Goal: Information Seeking & Learning: Check status

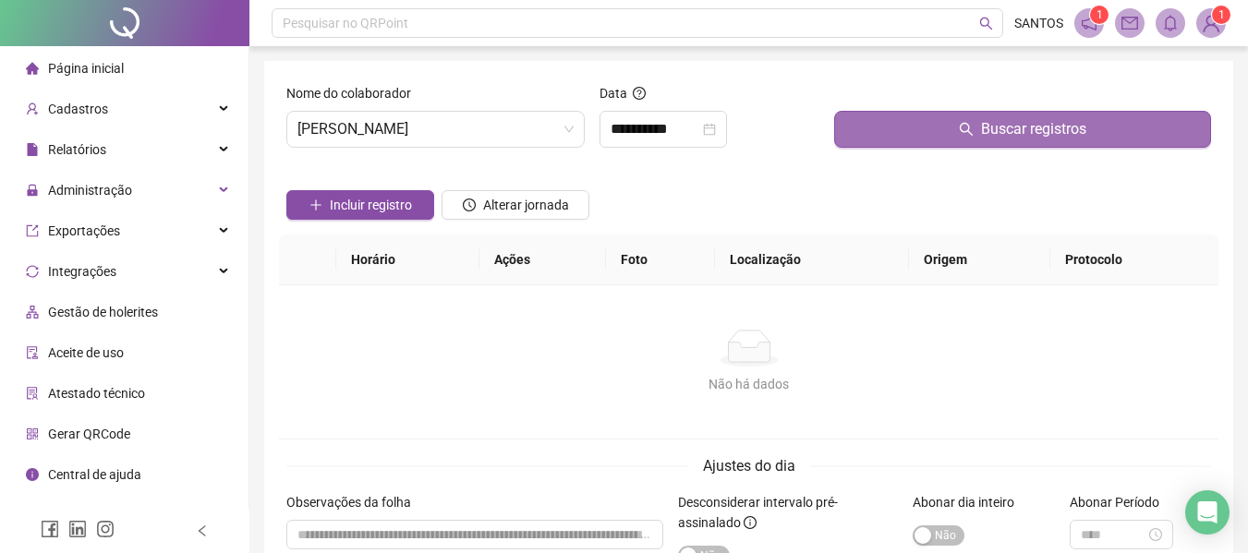
click at [1036, 116] on button "Buscar registros" at bounding box center [1022, 129] width 377 height 37
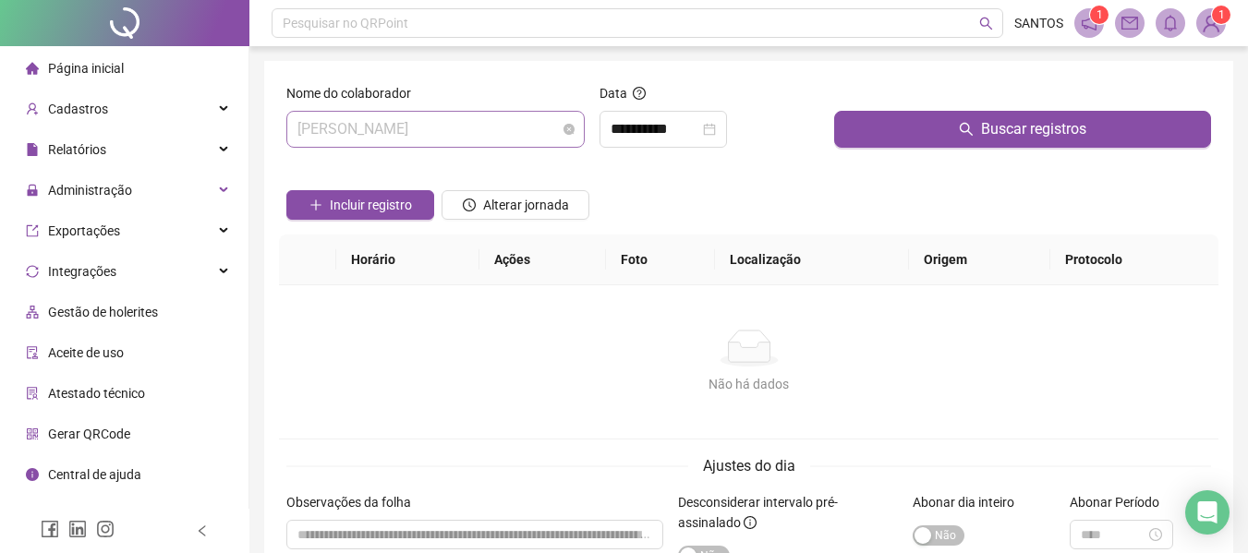
click at [549, 130] on span "[PERSON_NAME]" at bounding box center [435, 129] width 276 height 35
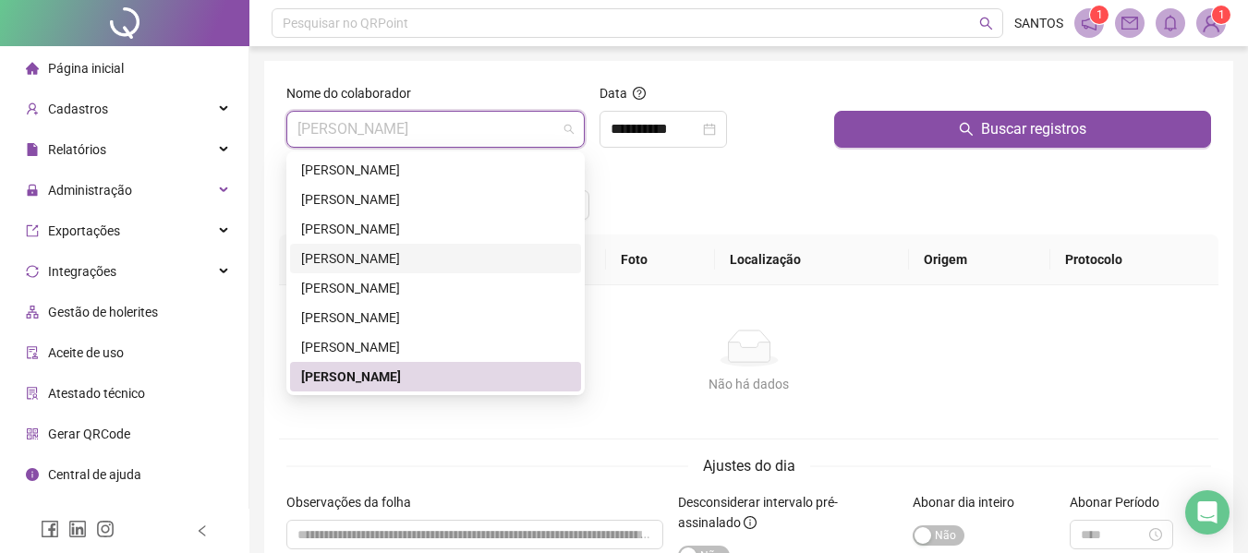
scroll to position [480, 0]
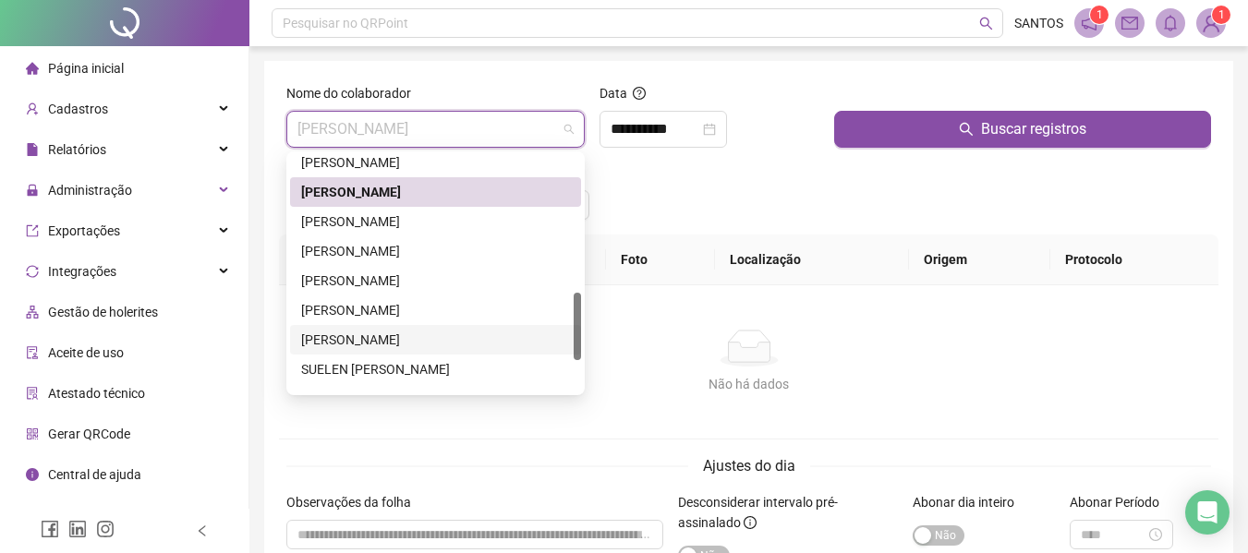
click at [394, 339] on div "[PERSON_NAME]" at bounding box center [435, 340] width 269 height 20
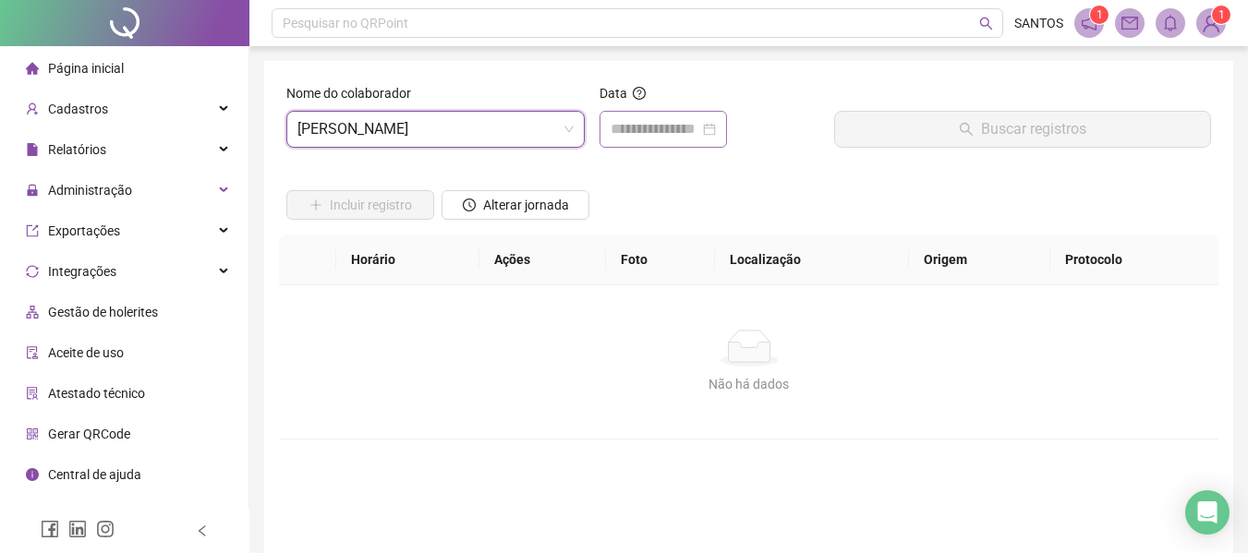
click at [716, 132] on div at bounding box center [662, 129] width 105 height 22
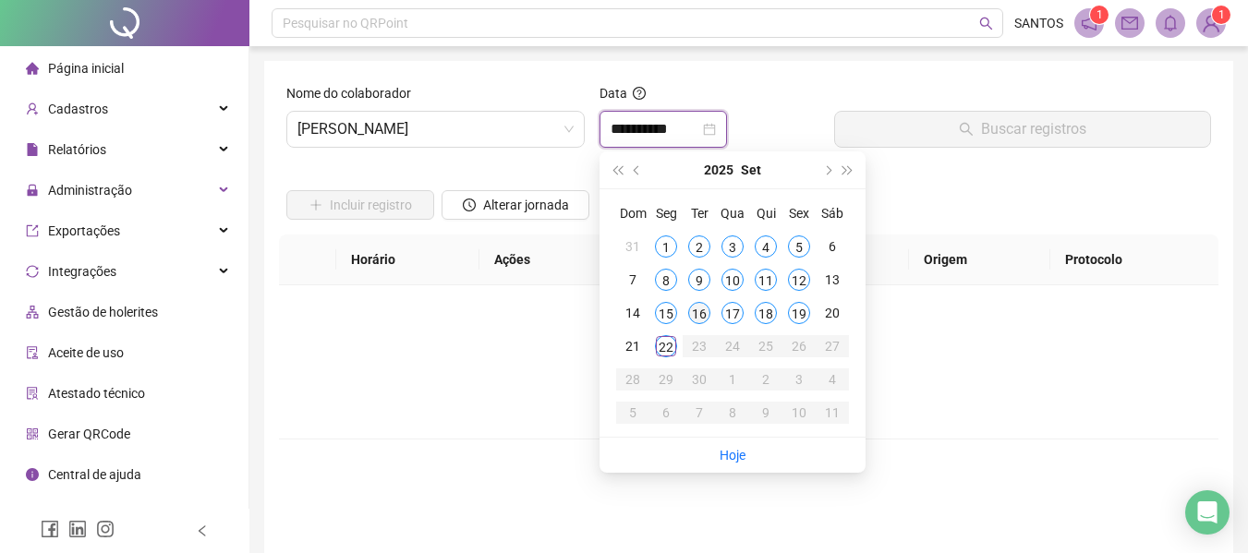
type input "**********"
click at [670, 348] on div "22" at bounding box center [666, 346] width 22 height 22
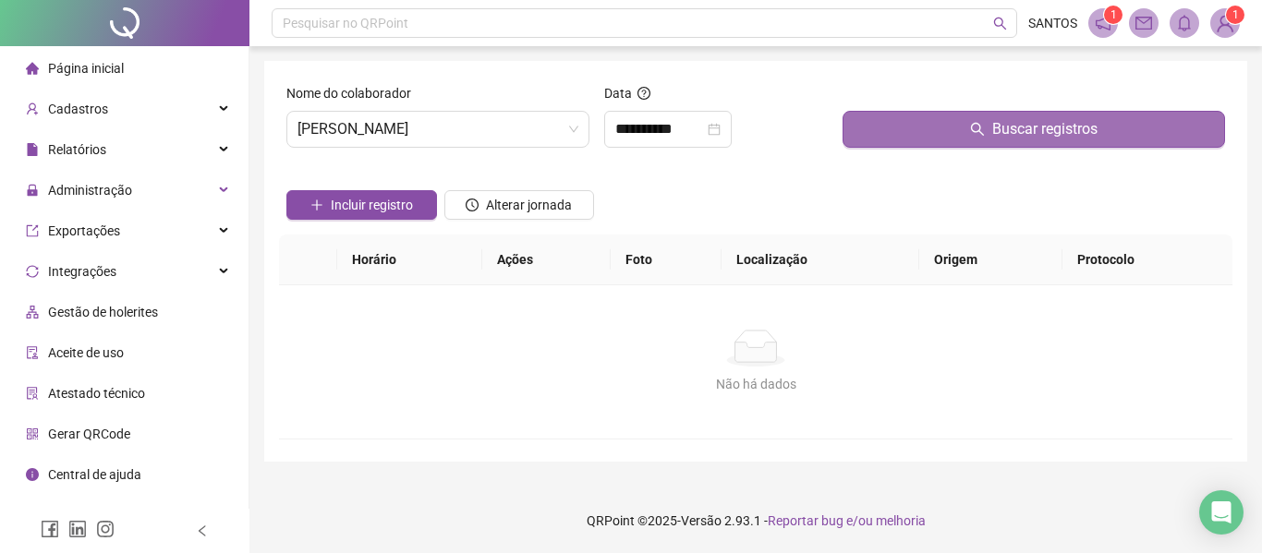
click at [1043, 135] on span "Buscar registros" at bounding box center [1044, 129] width 105 height 22
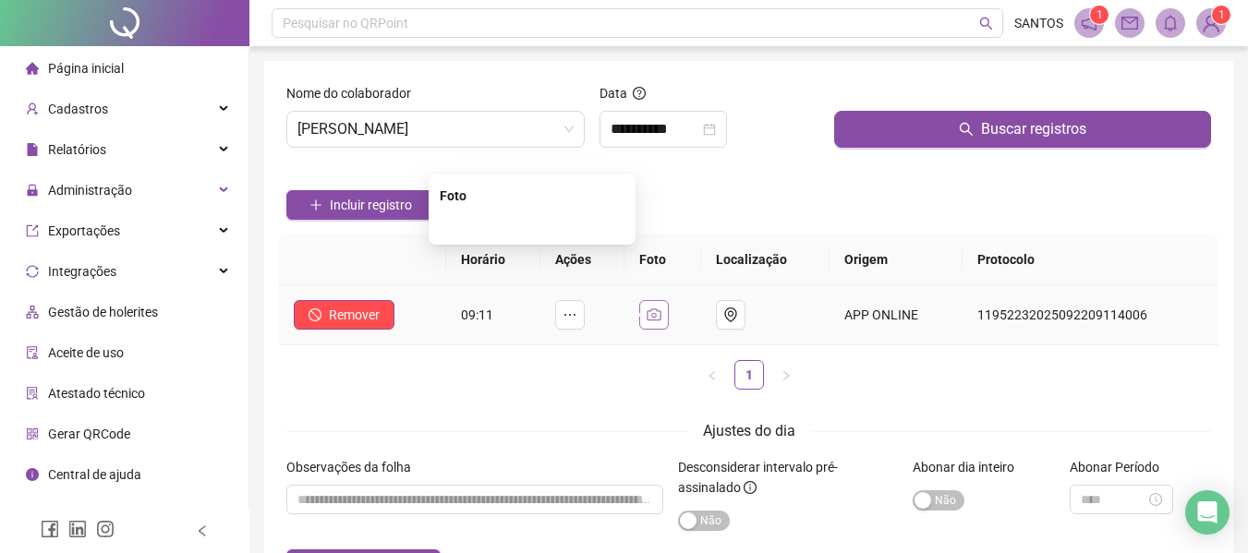
click at [661, 313] on icon "camera" at bounding box center [653, 315] width 15 height 15
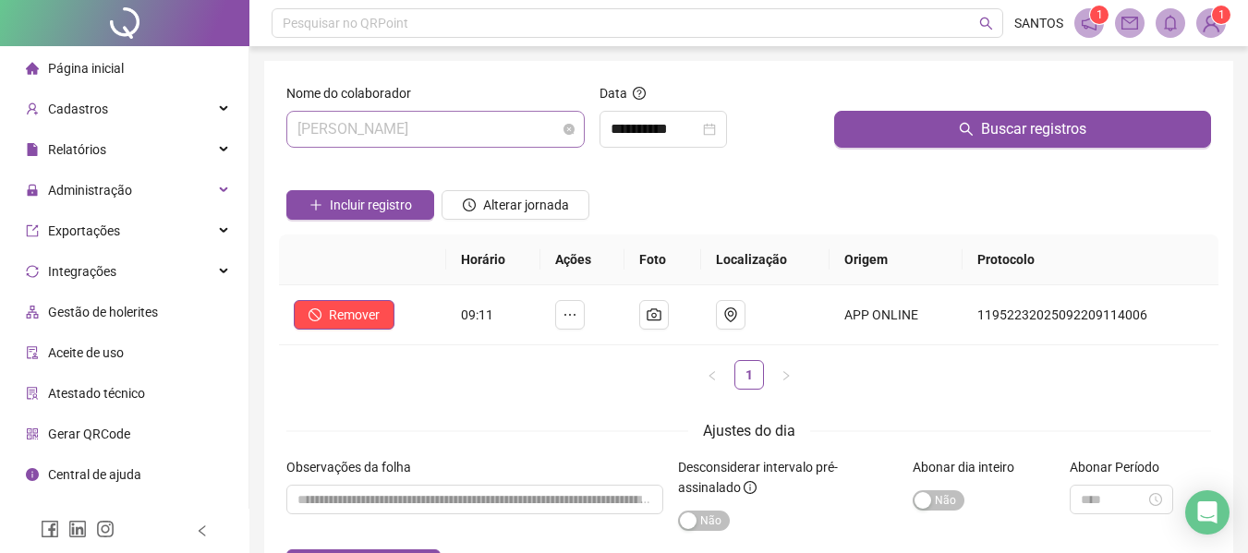
click at [513, 138] on span "[PERSON_NAME]" at bounding box center [435, 129] width 276 height 35
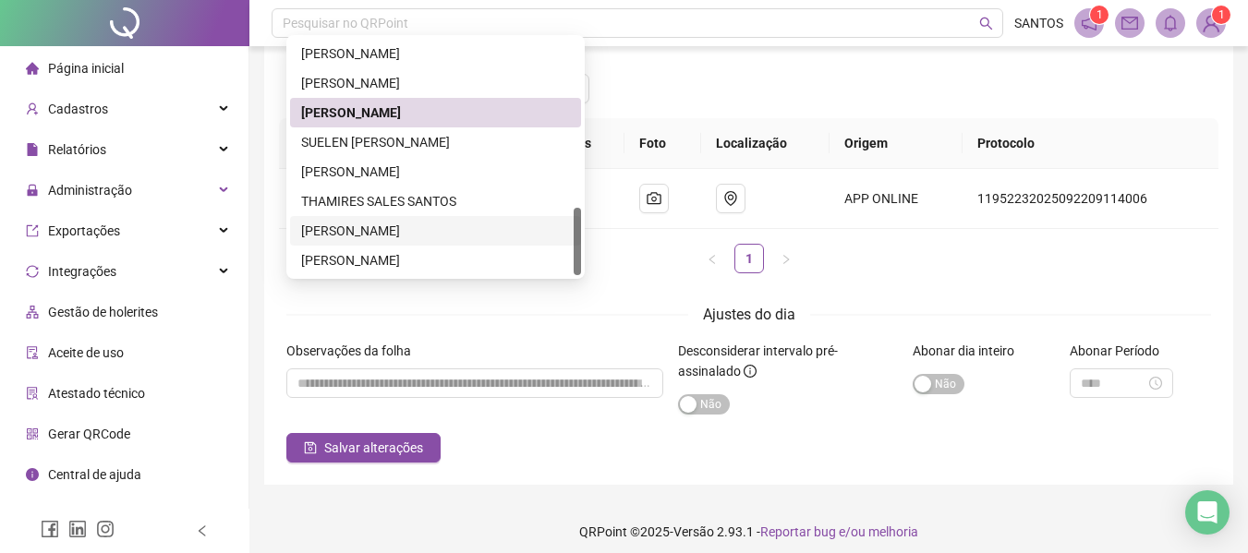
scroll to position [127, 0]
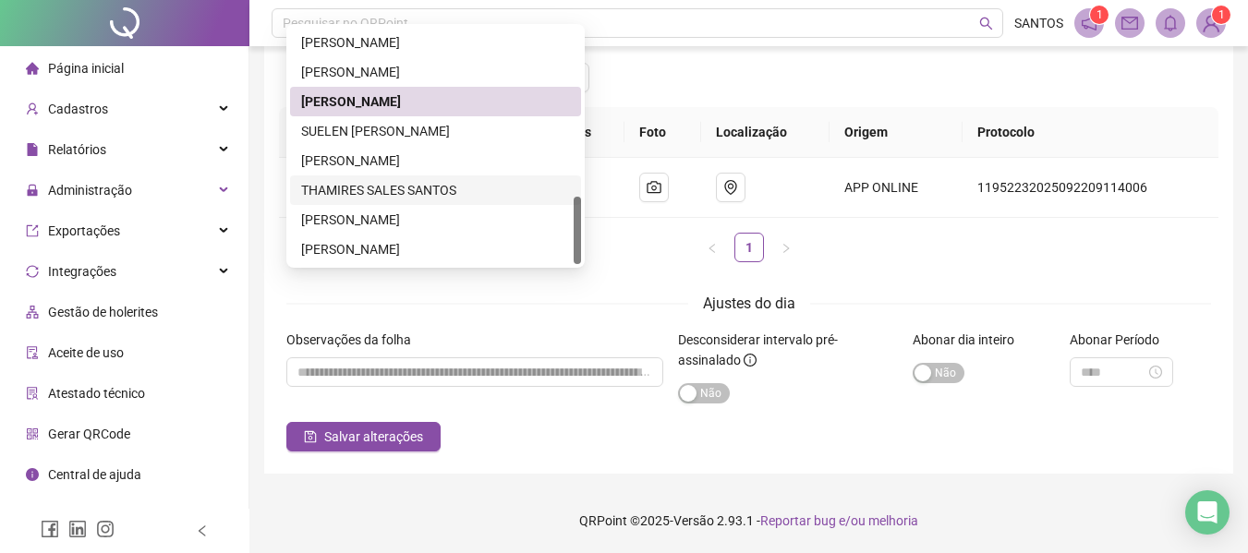
click at [404, 184] on div "THAMIRES SALES SANTOS" at bounding box center [435, 190] width 269 height 20
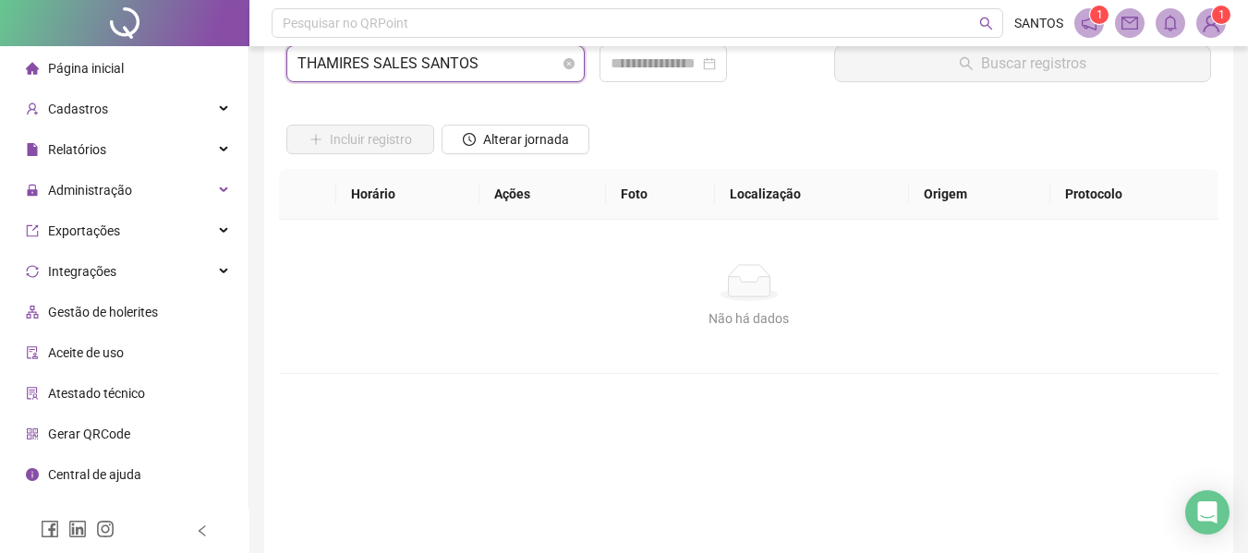
scroll to position [0, 0]
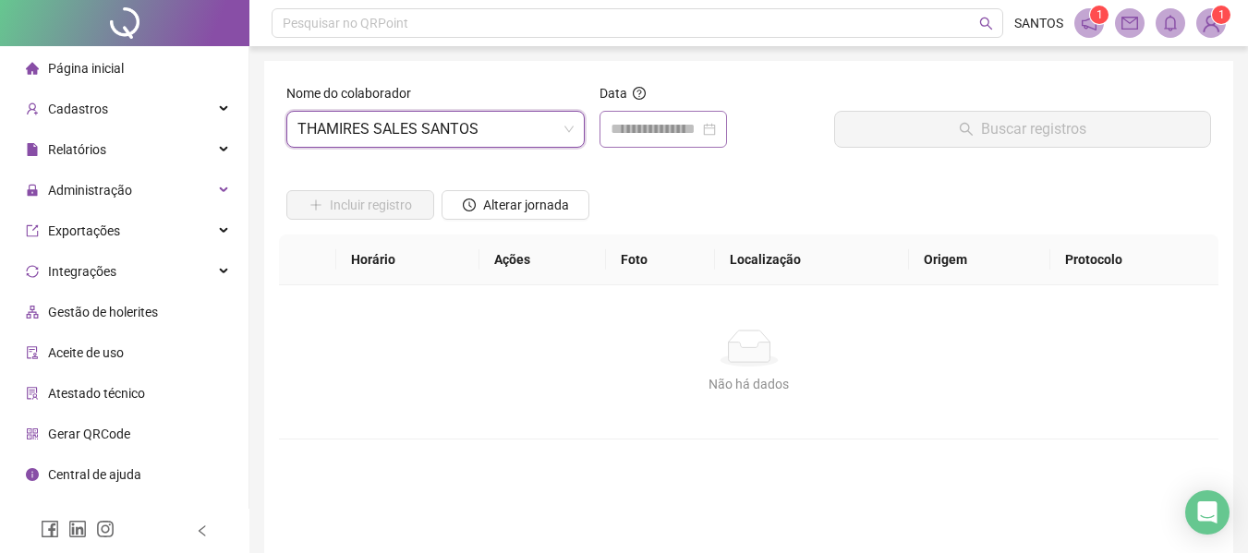
click at [716, 131] on div at bounding box center [662, 129] width 105 height 22
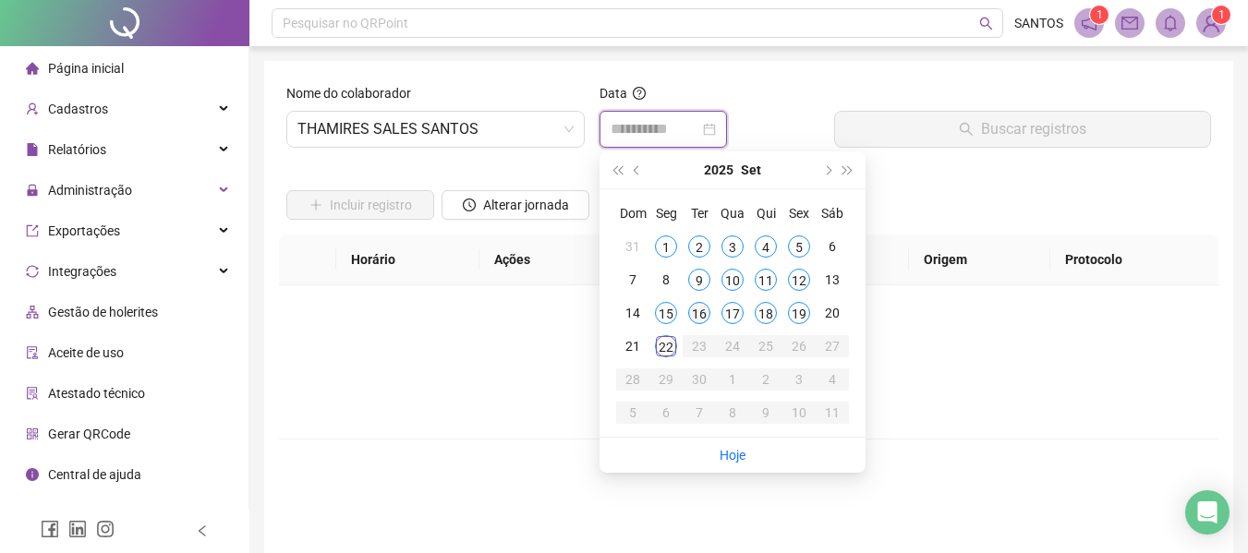
type input "**********"
click at [670, 342] on div "22" at bounding box center [666, 346] width 22 height 22
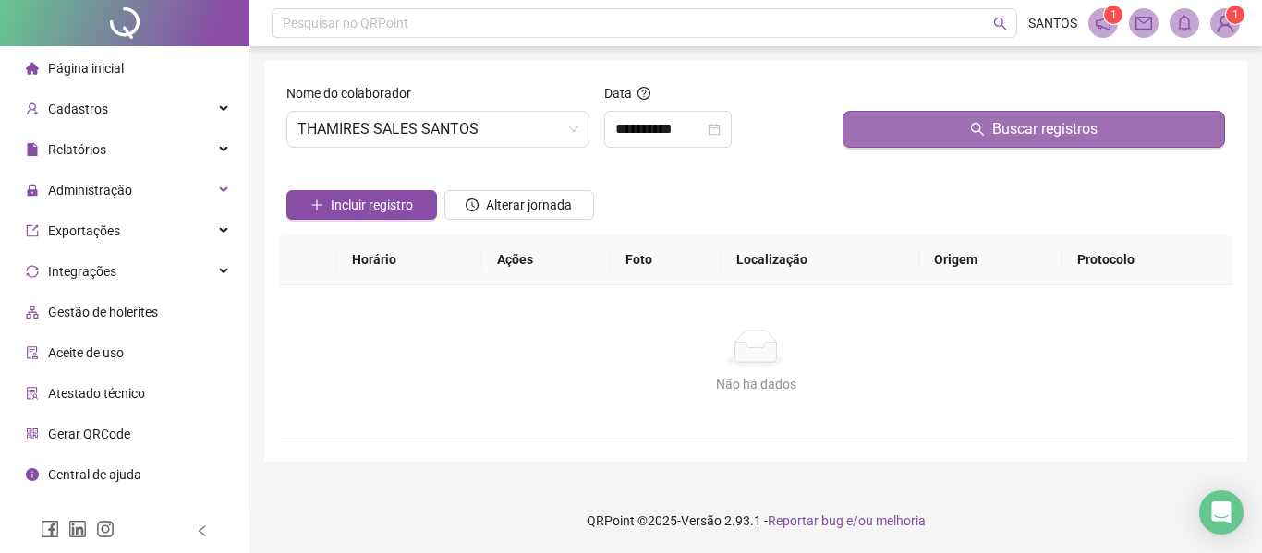
click at [970, 127] on button "Buscar registros" at bounding box center [1033, 129] width 382 height 37
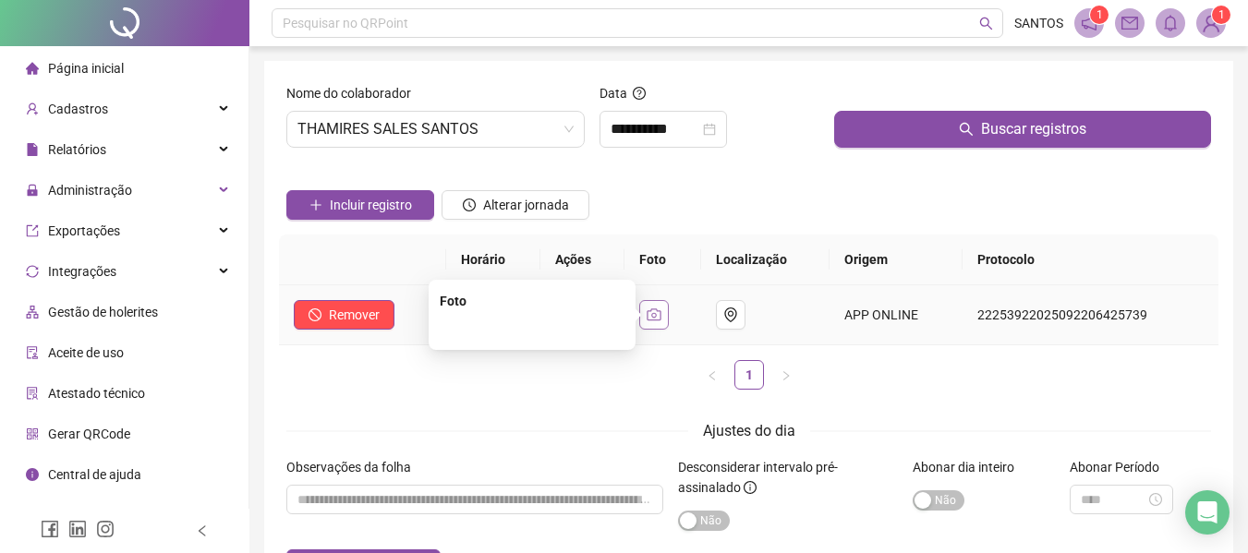
click at [669, 324] on button "button" at bounding box center [654, 315] width 30 height 30
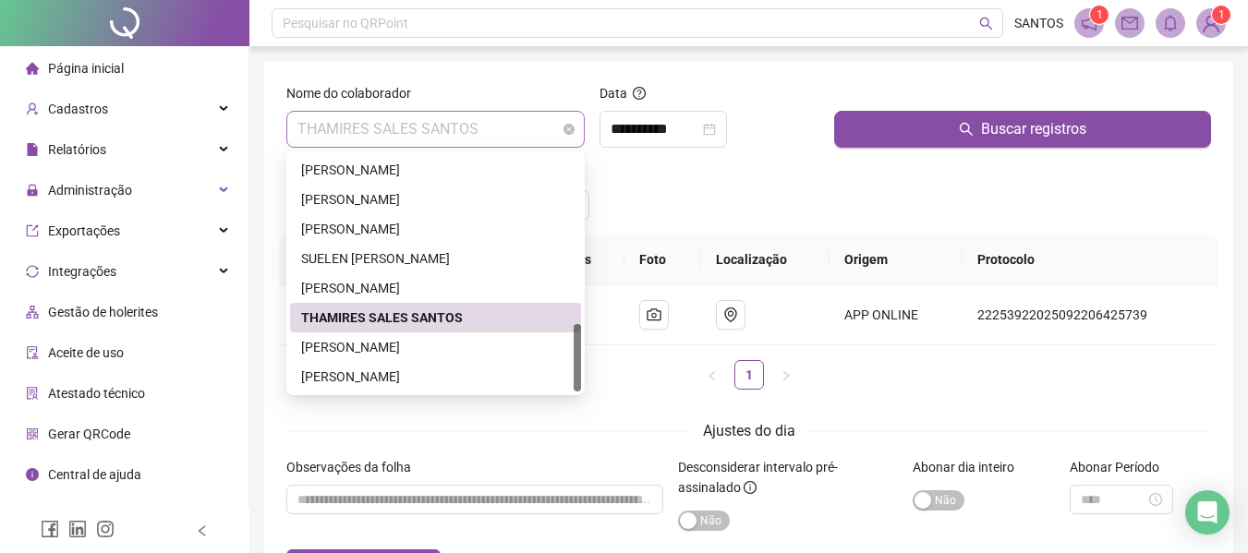
click at [519, 135] on span "THAMIRES SALES SANTOS" at bounding box center [435, 129] width 276 height 35
click at [407, 283] on div "[PERSON_NAME]" at bounding box center [435, 288] width 269 height 20
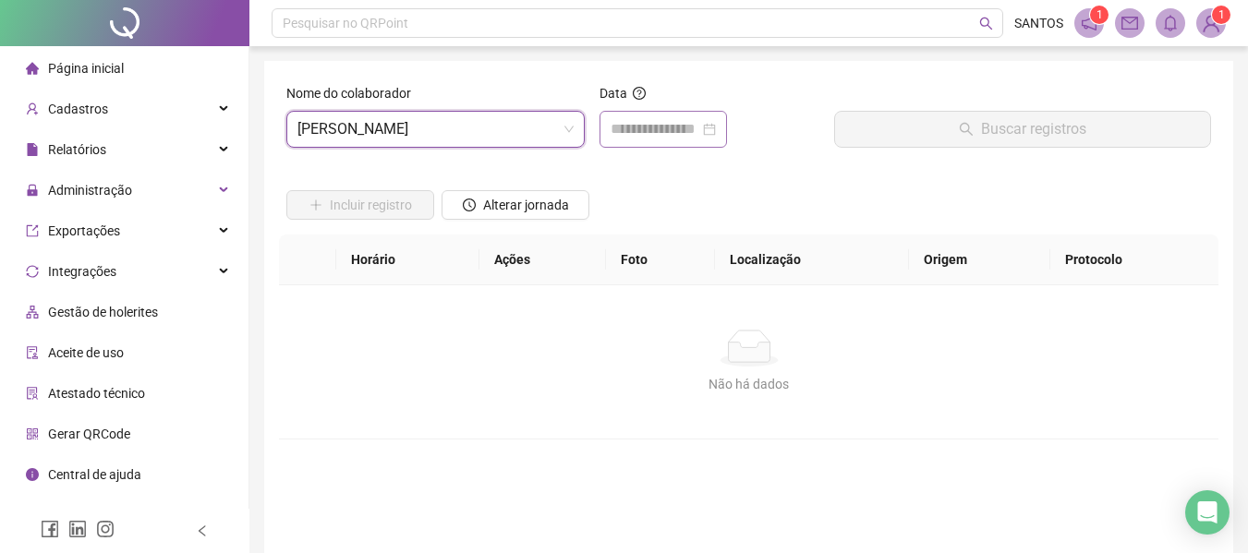
click at [716, 129] on div at bounding box center [662, 129] width 105 height 22
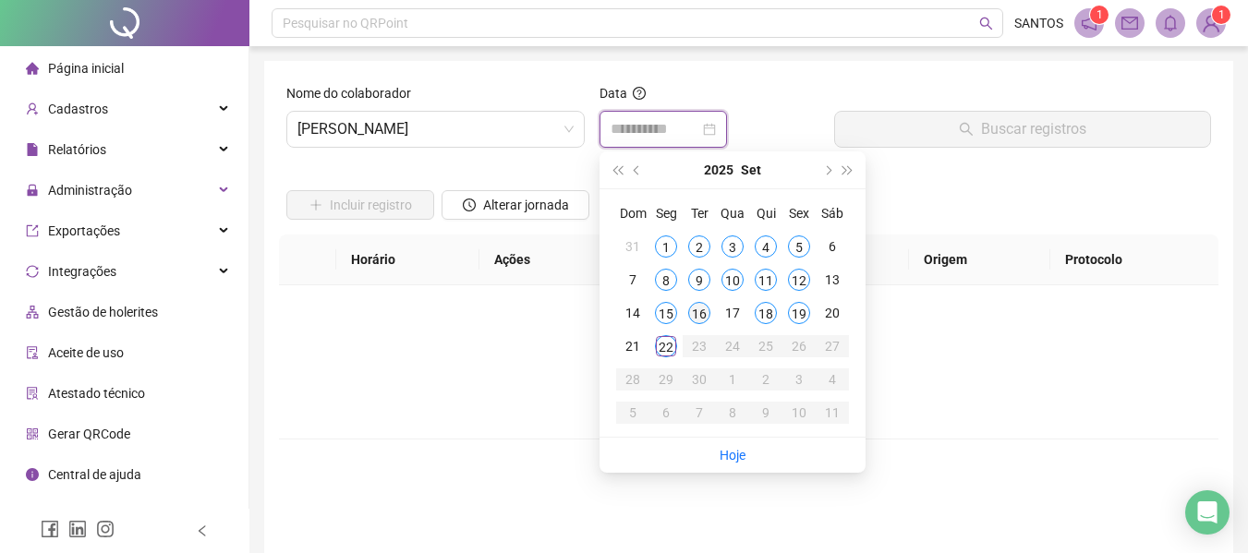
type input "**********"
click at [670, 344] on div "22" at bounding box center [666, 346] width 22 height 22
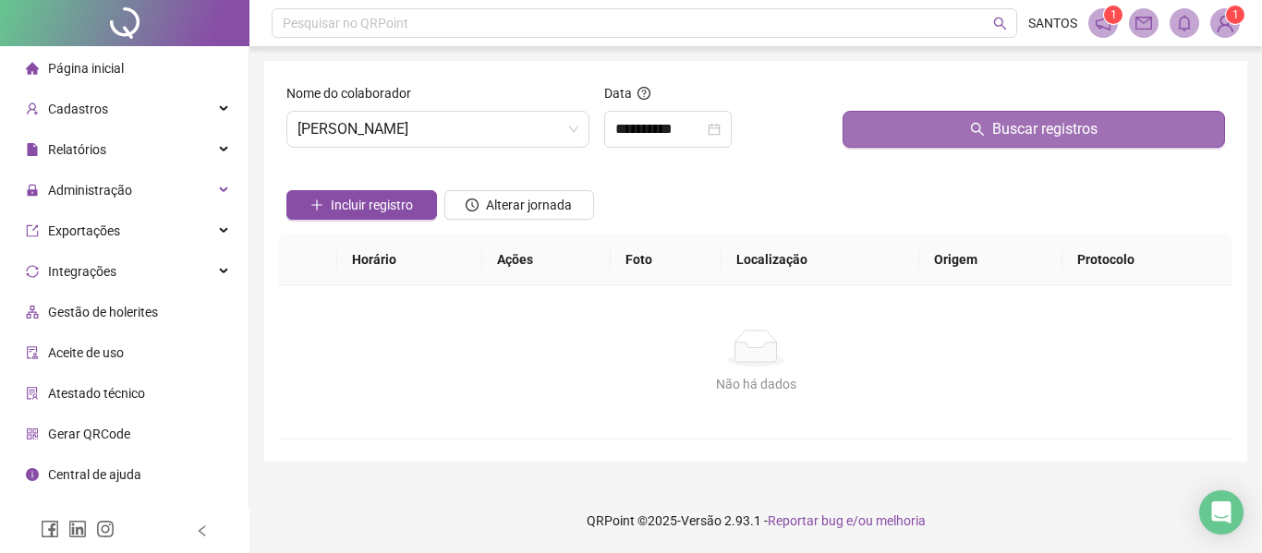
click at [1009, 117] on button "Buscar registros" at bounding box center [1033, 129] width 382 height 37
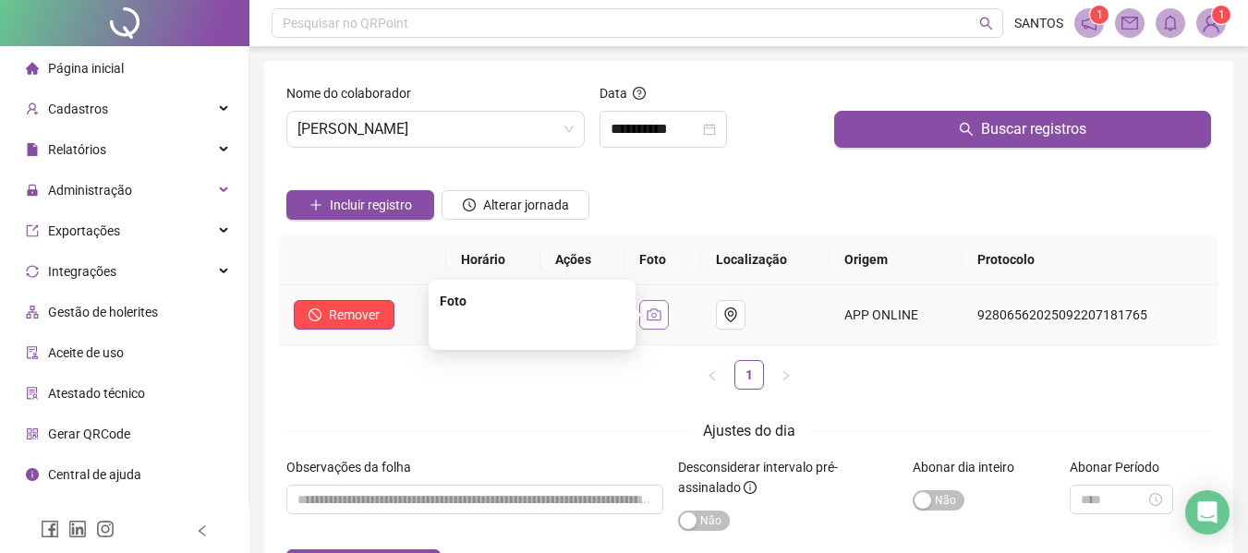
click at [659, 308] on icon "camera" at bounding box center [653, 315] width 15 height 15
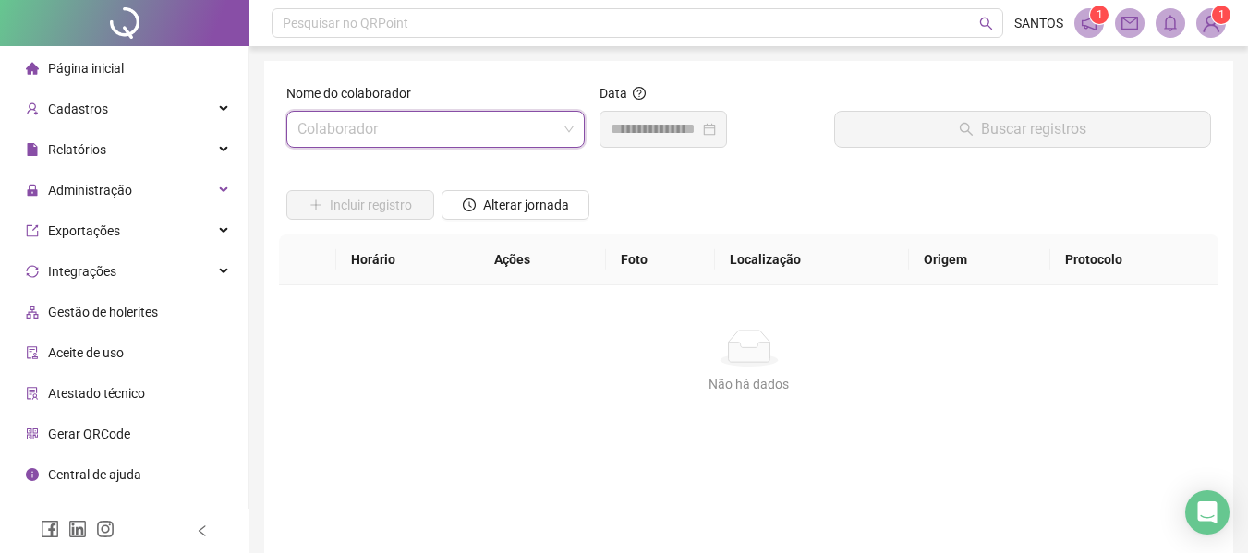
click at [531, 135] on input "search" at bounding box center [427, 129] width 260 height 35
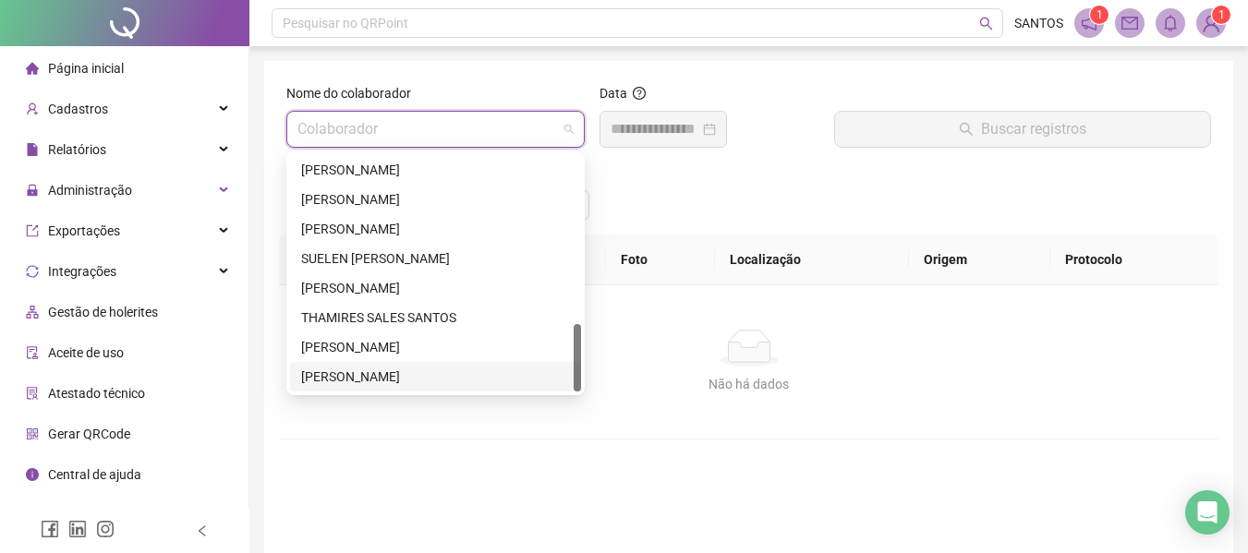
click at [468, 373] on div "[PERSON_NAME]" at bounding box center [435, 377] width 269 height 20
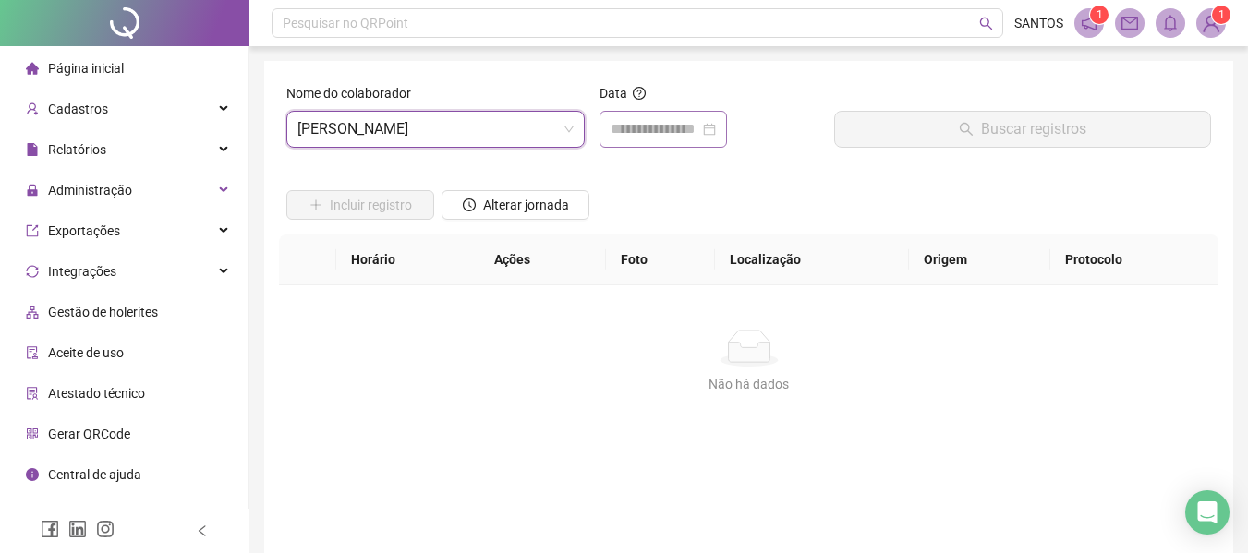
click at [716, 131] on div at bounding box center [662, 129] width 105 height 22
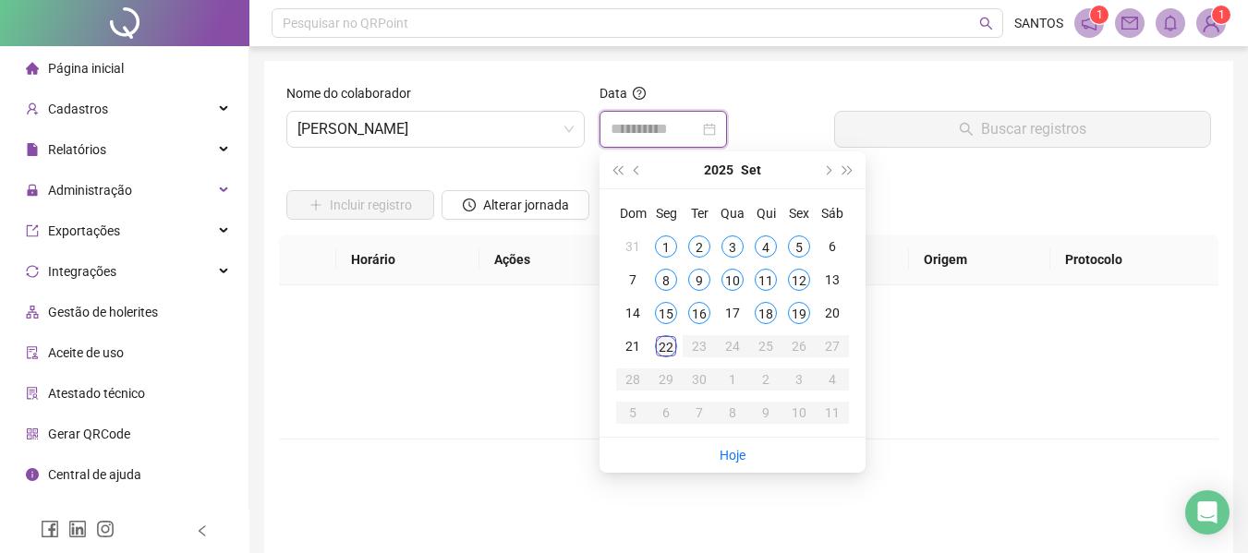
type input "**********"
click at [667, 348] on div "22" at bounding box center [666, 346] width 22 height 22
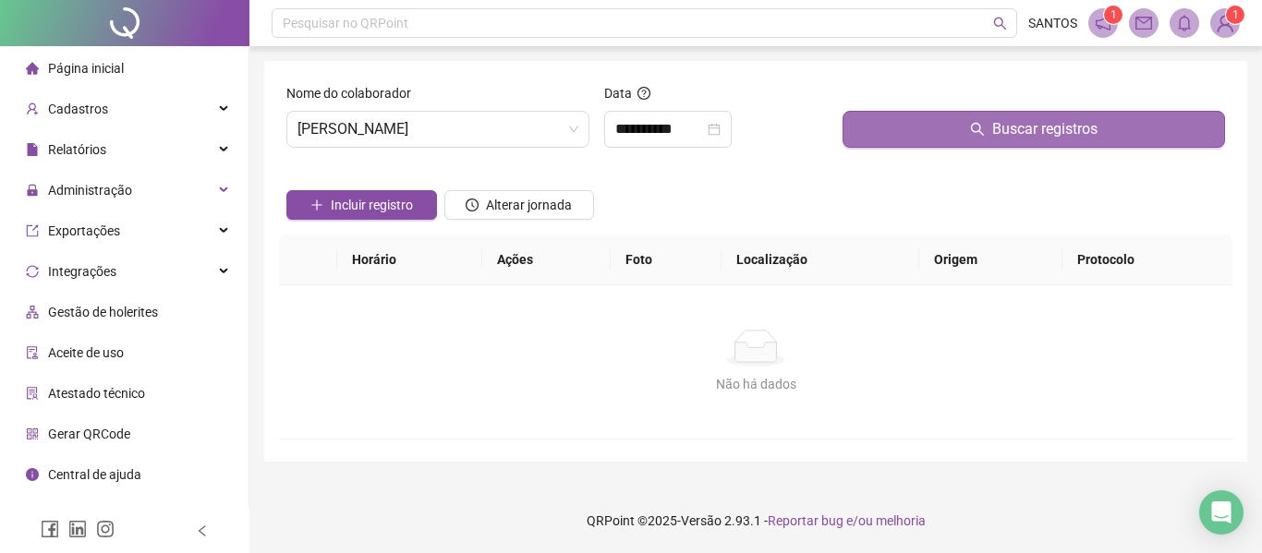
click at [985, 127] on icon "search" at bounding box center [977, 129] width 15 height 15
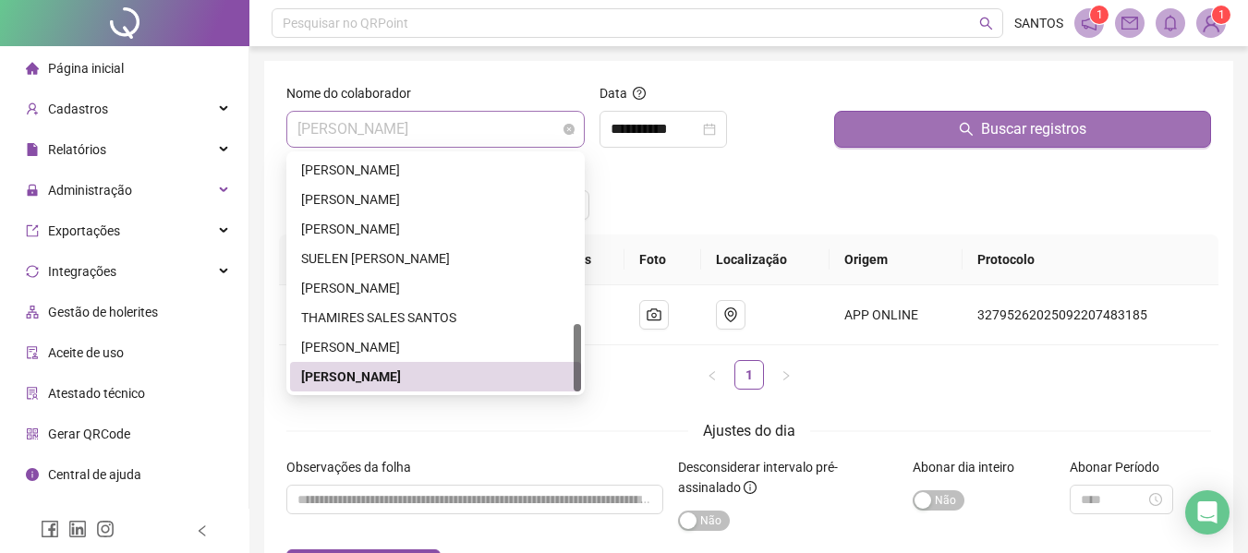
click at [476, 121] on span "[PERSON_NAME]" at bounding box center [435, 129] width 276 height 35
click at [421, 258] on div "SUELEN [PERSON_NAME]" at bounding box center [435, 258] width 269 height 20
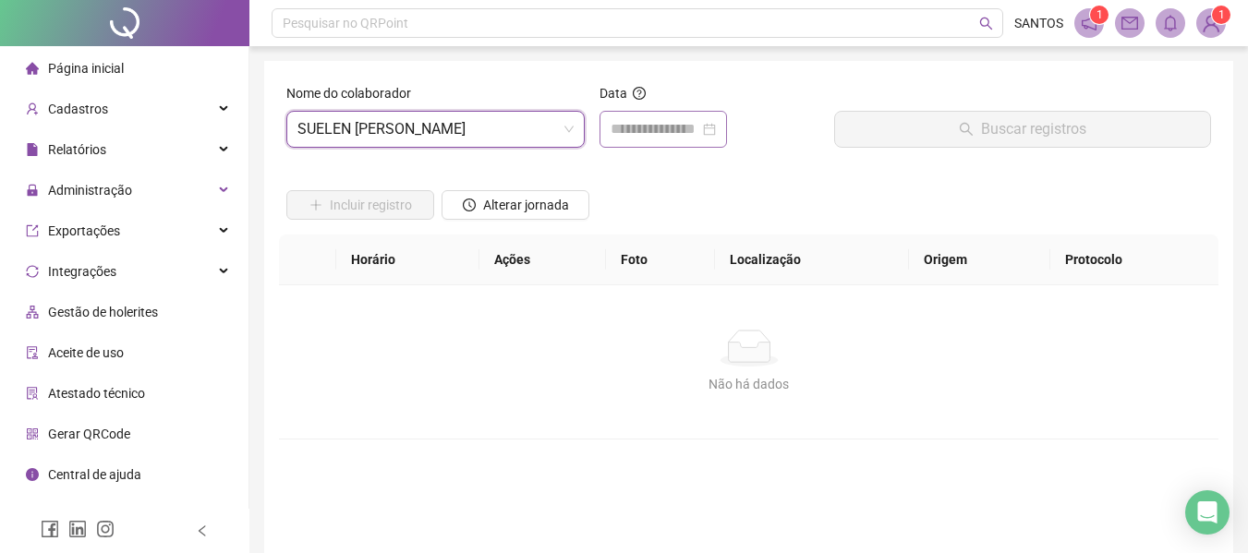
drag, startPoint x: 731, startPoint y: 129, endPoint x: 742, endPoint y: 141, distance: 16.3
click at [727, 139] on div at bounding box center [662, 129] width 127 height 37
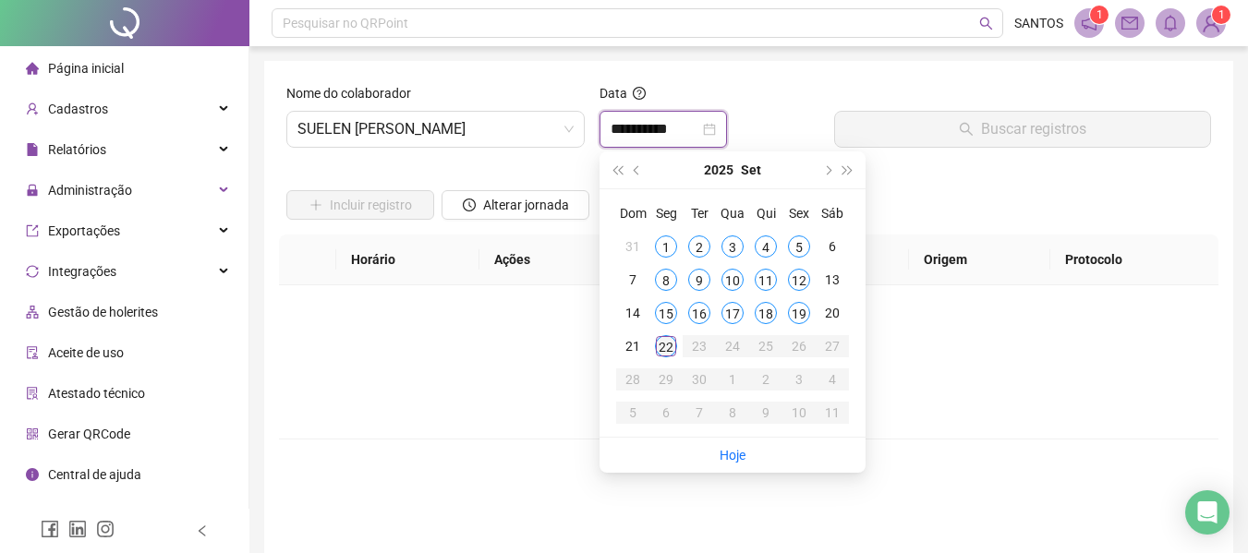
type input "**********"
click at [661, 342] on div "22" at bounding box center [666, 346] width 22 height 22
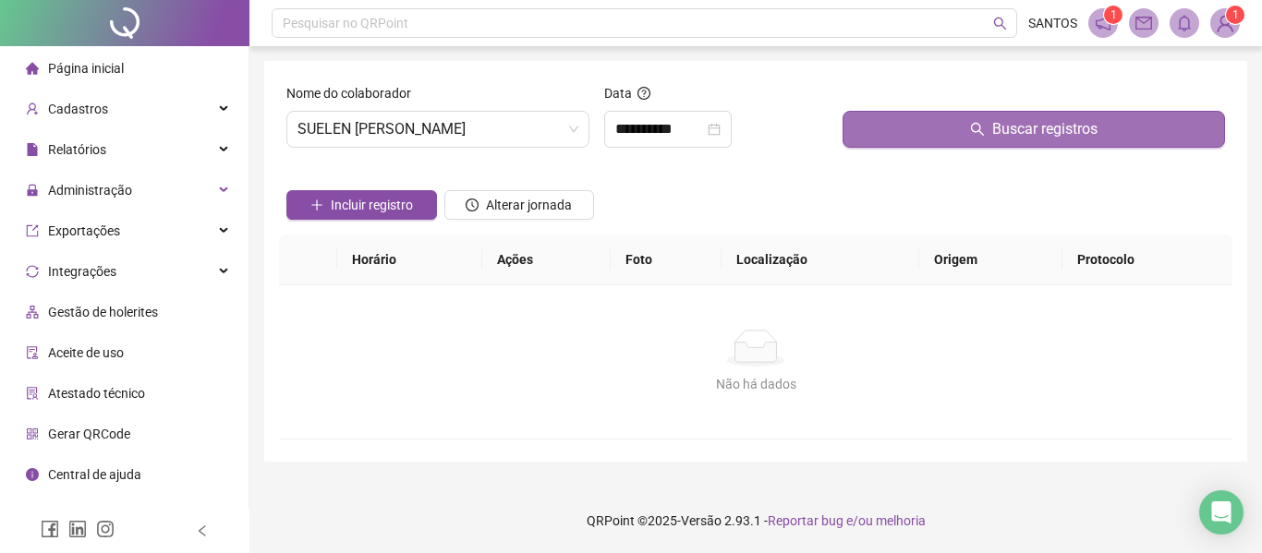
click at [1020, 129] on span "Buscar registros" at bounding box center [1044, 129] width 105 height 22
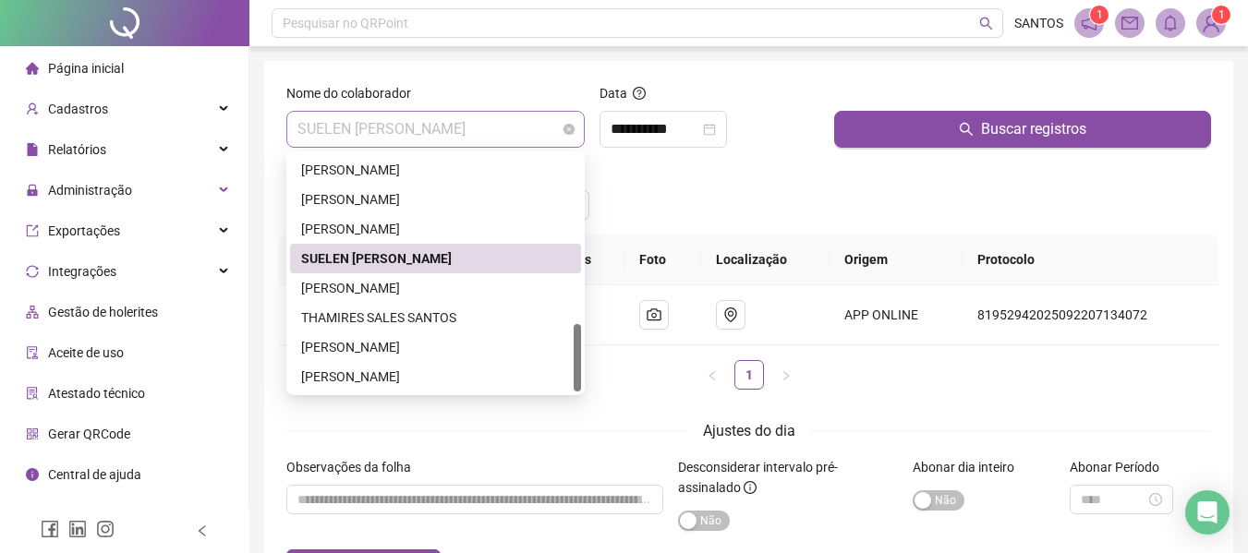
click at [547, 135] on span "SUELEN [PERSON_NAME]" at bounding box center [435, 129] width 276 height 35
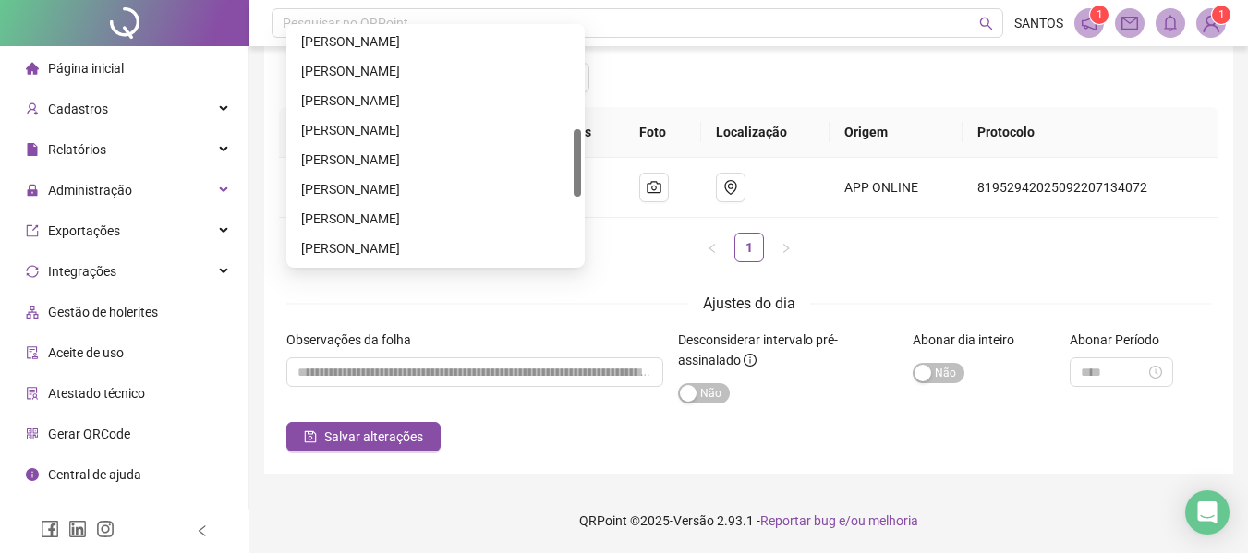
scroll to position [353, 0]
drag, startPoint x: 575, startPoint y: 236, endPoint x: 584, endPoint y: 167, distance: 68.8
click at [584, 167] on div "195245 279526 [PERSON_NAME] DO NASCIMENTO [PERSON_NAME]" at bounding box center [435, 146] width 298 height 244
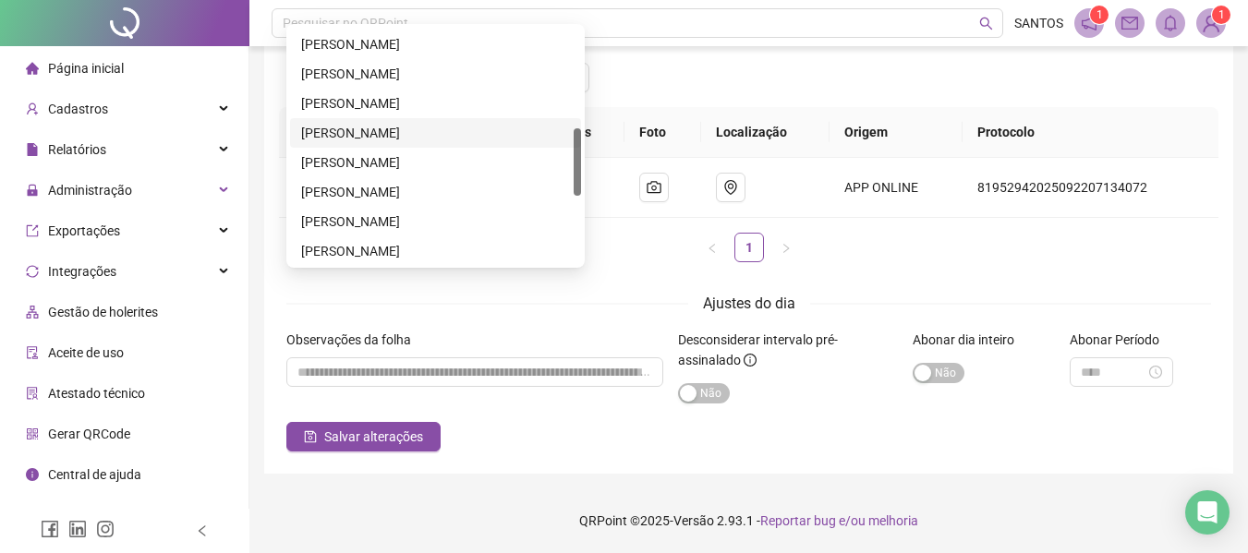
click at [448, 126] on div "[PERSON_NAME]" at bounding box center [435, 133] width 269 height 20
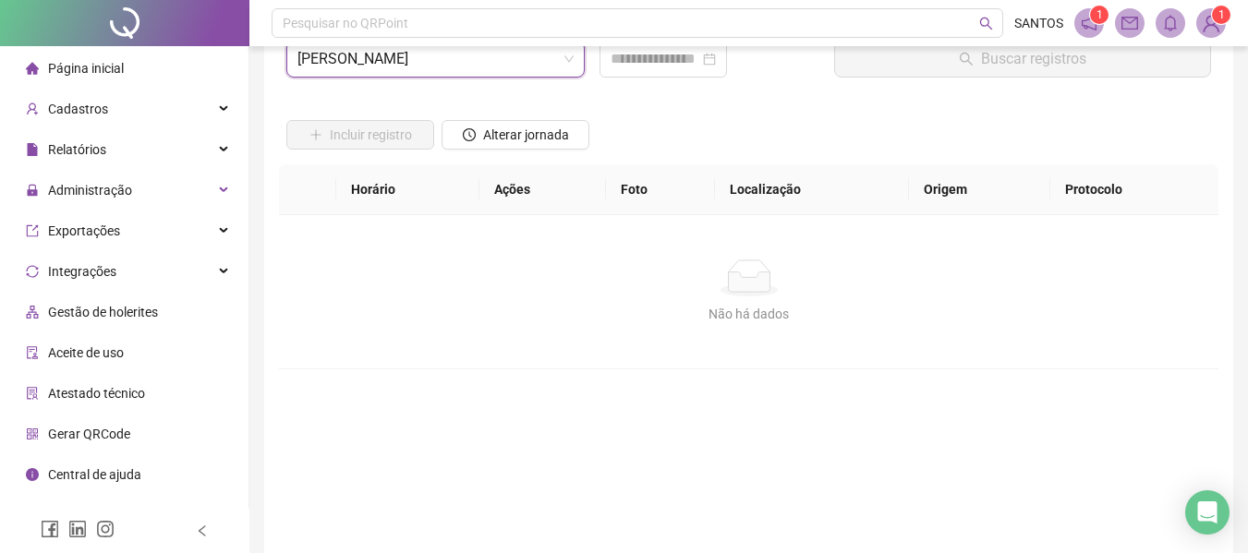
scroll to position [0, 0]
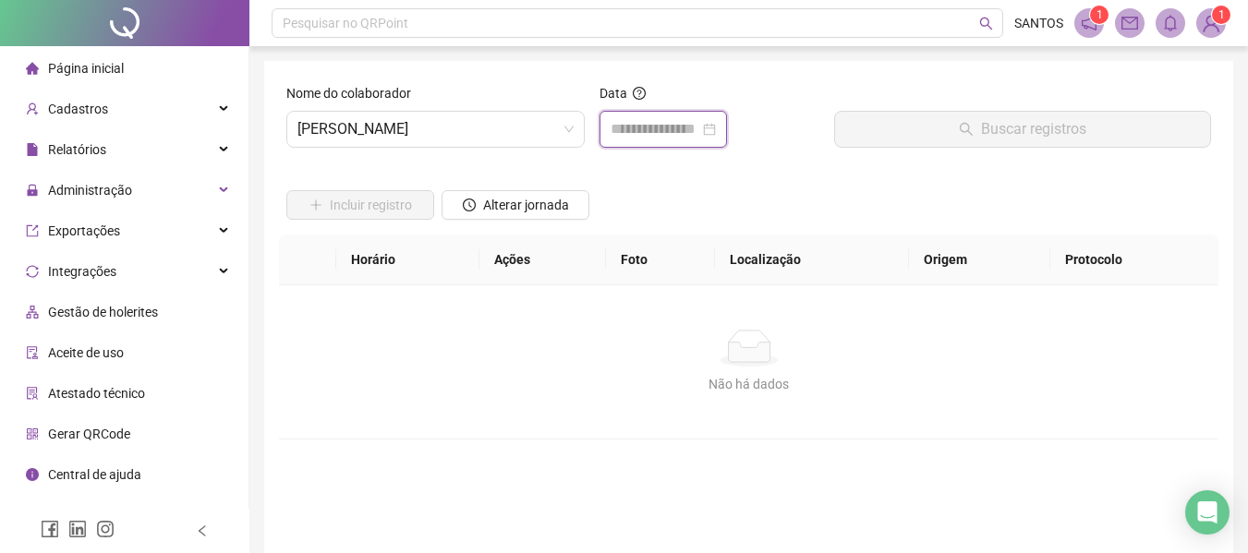
click at [699, 131] on input at bounding box center [654, 129] width 89 height 22
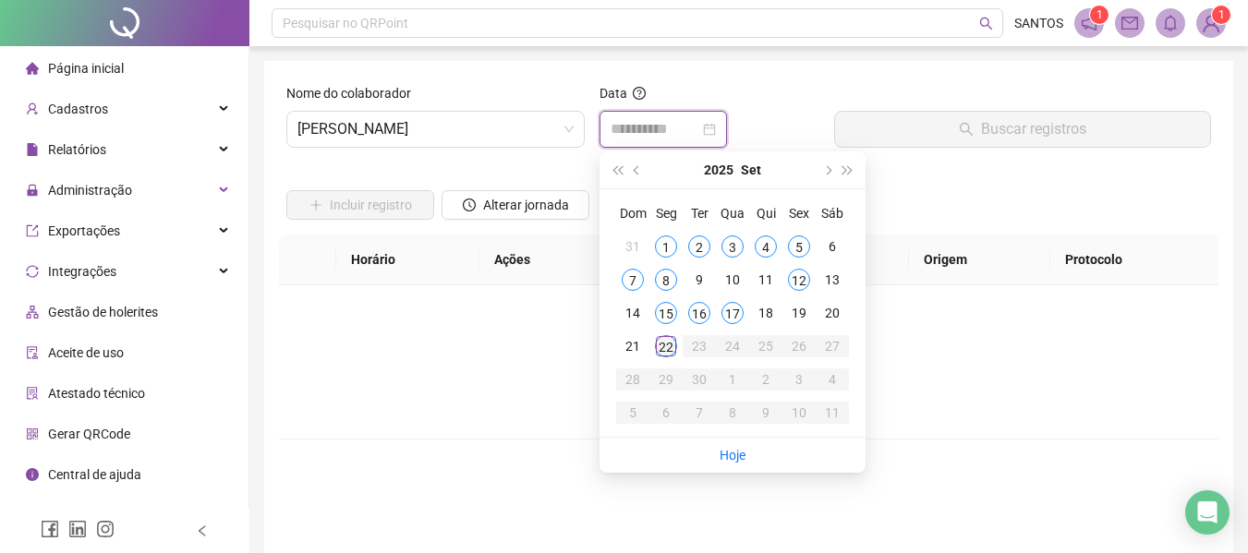
type input "**********"
click at [666, 346] on div "22" at bounding box center [666, 346] width 22 height 22
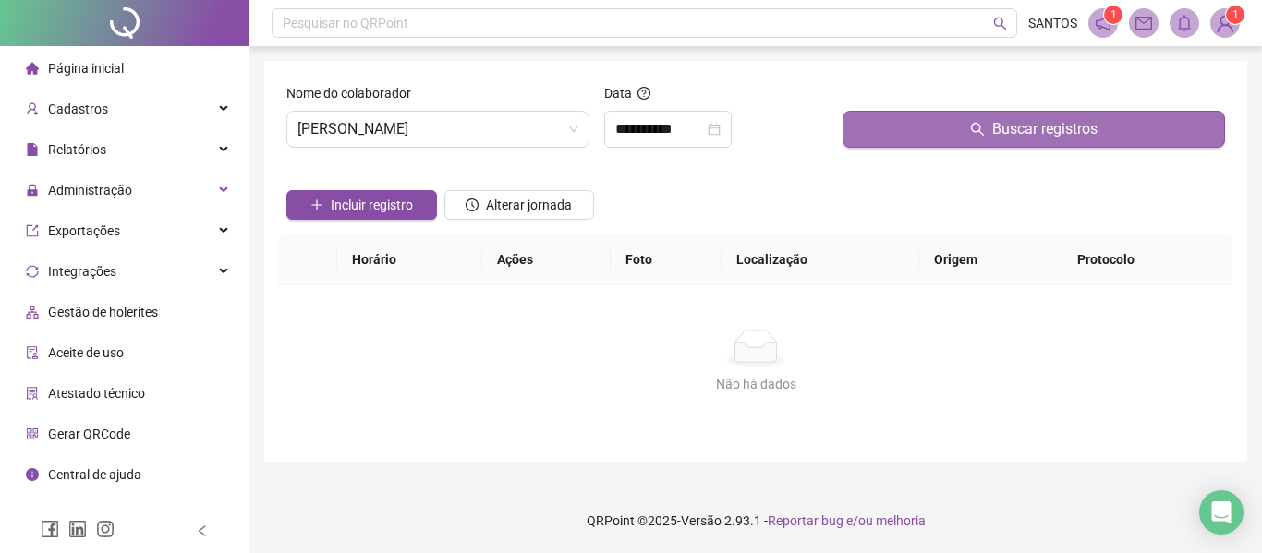
click at [983, 132] on button "Buscar registros" at bounding box center [1033, 129] width 382 height 37
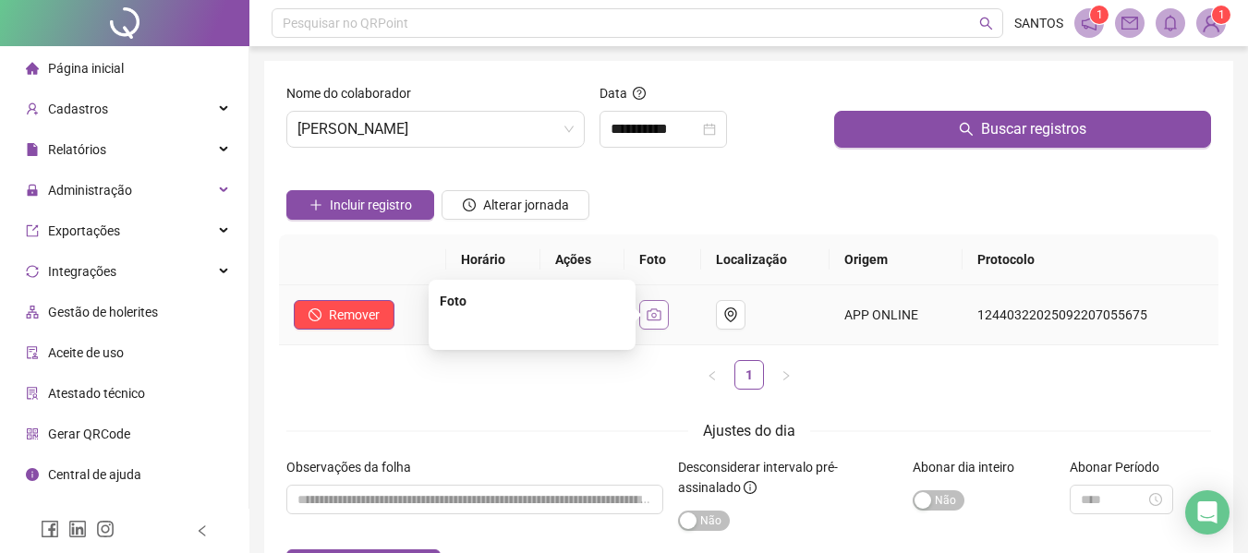
click at [661, 316] on icon "camera" at bounding box center [654, 314] width 14 height 12
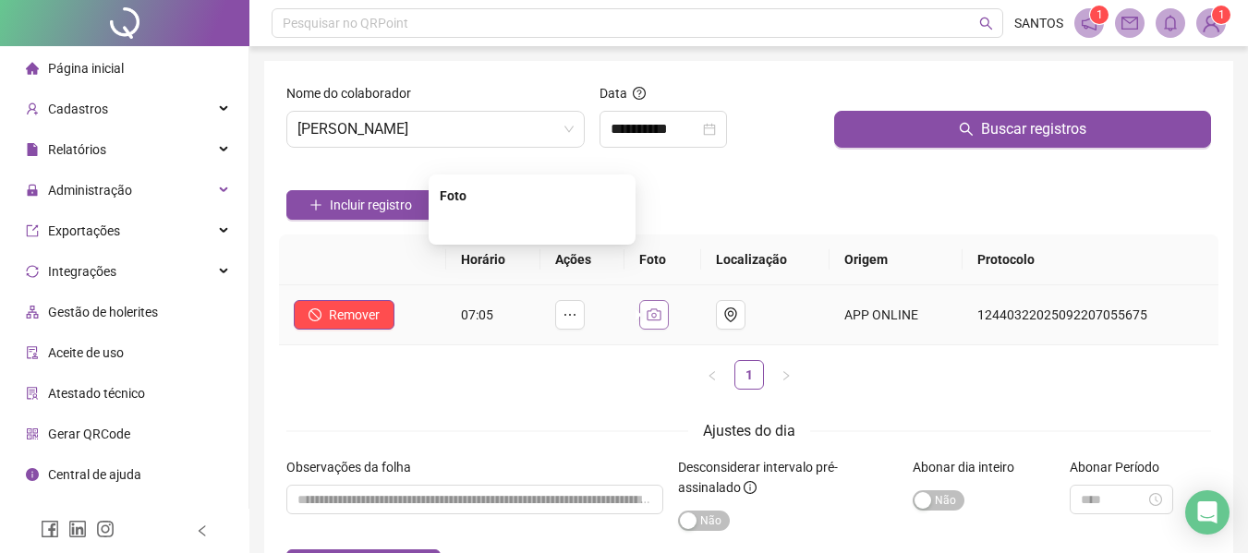
click at [661, 316] on icon "camera" at bounding box center [654, 314] width 14 height 12
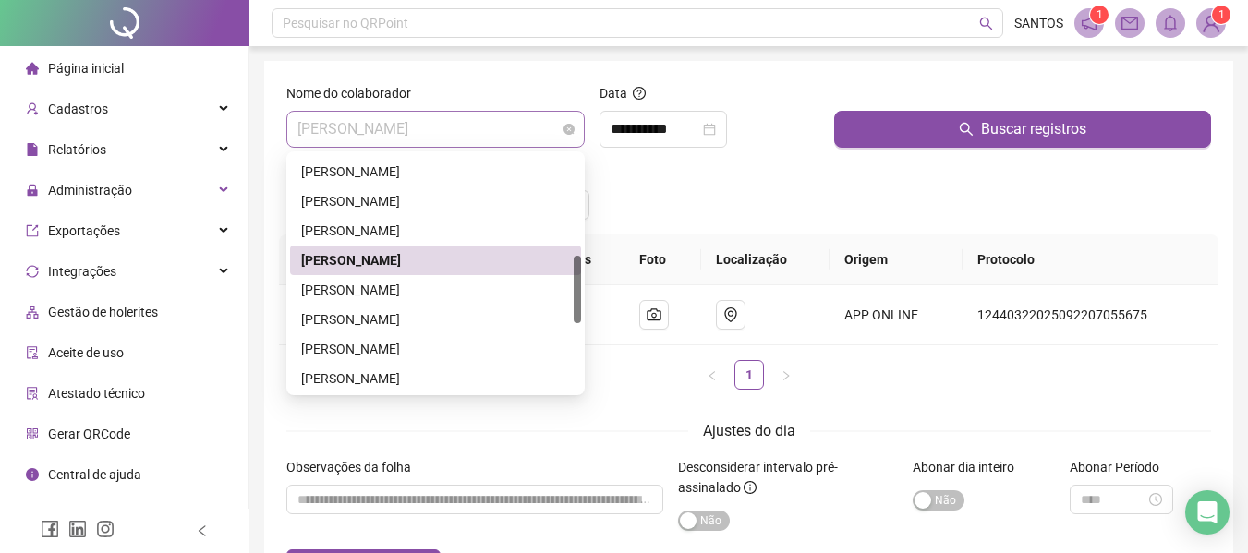
click at [567, 138] on span "[PERSON_NAME]" at bounding box center [435, 129] width 276 height 35
click at [463, 211] on div "[PERSON_NAME]" at bounding box center [435, 201] width 269 height 20
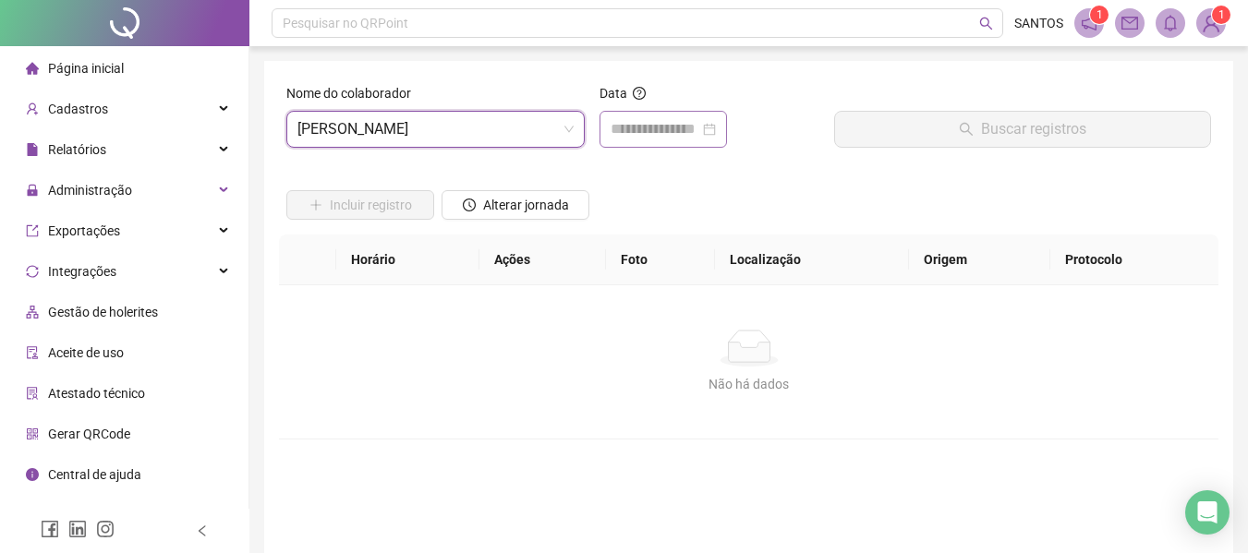
click at [716, 132] on div at bounding box center [662, 129] width 105 height 22
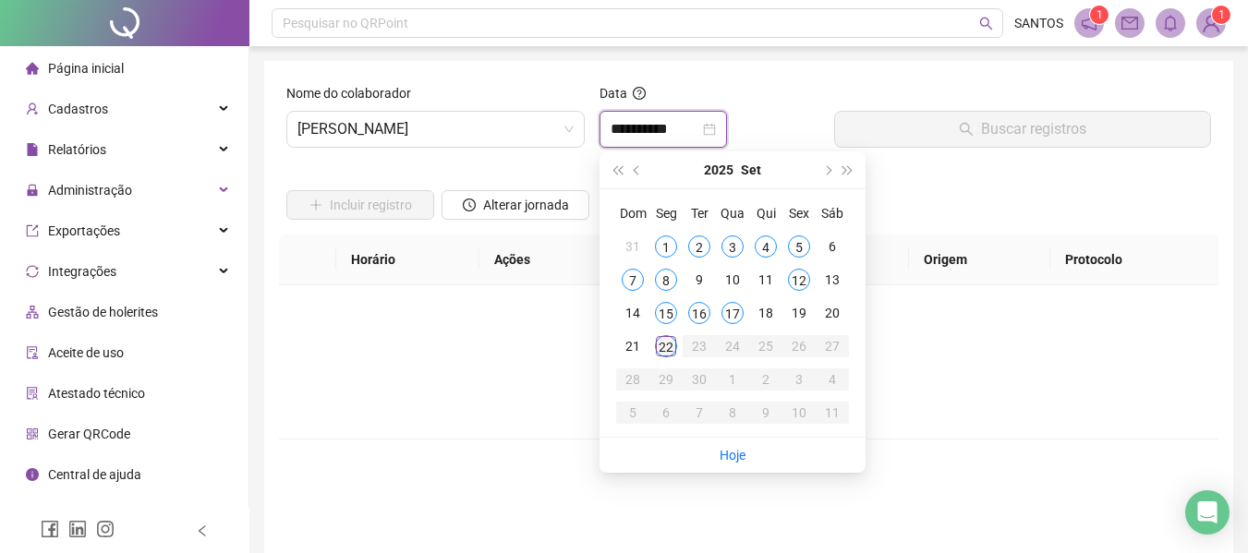
type input "**********"
click at [664, 344] on div "22" at bounding box center [666, 346] width 22 height 22
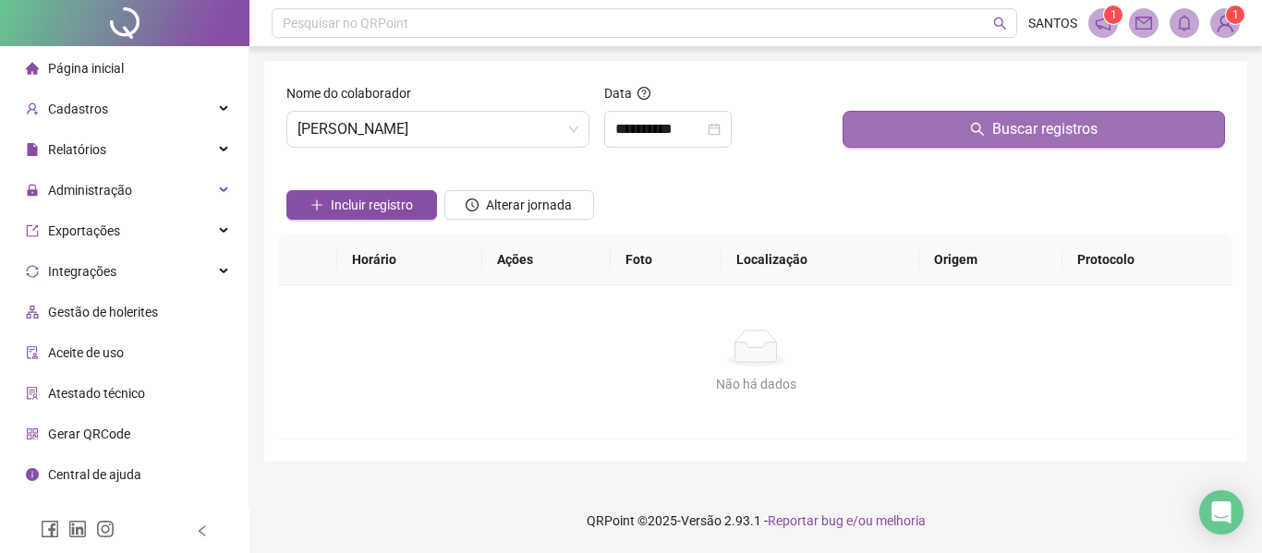
click at [1088, 129] on span "Buscar registros" at bounding box center [1044, 129] width 105 height 22
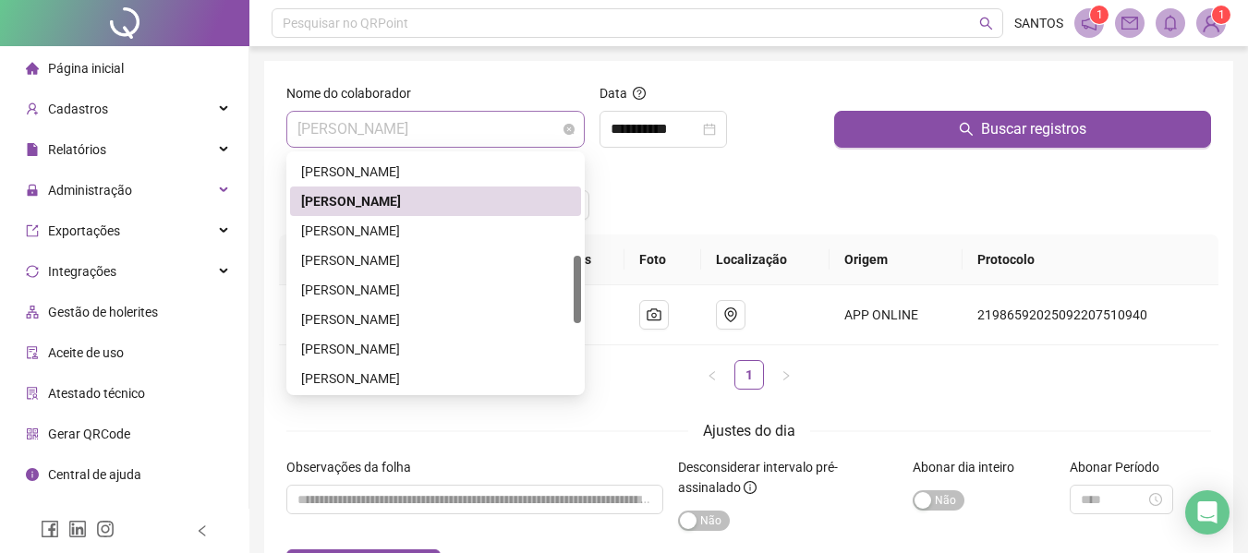
click at [554, 134] on span "[PERSON_NAME]" at bounding box center [435, 129] width 276 height 35
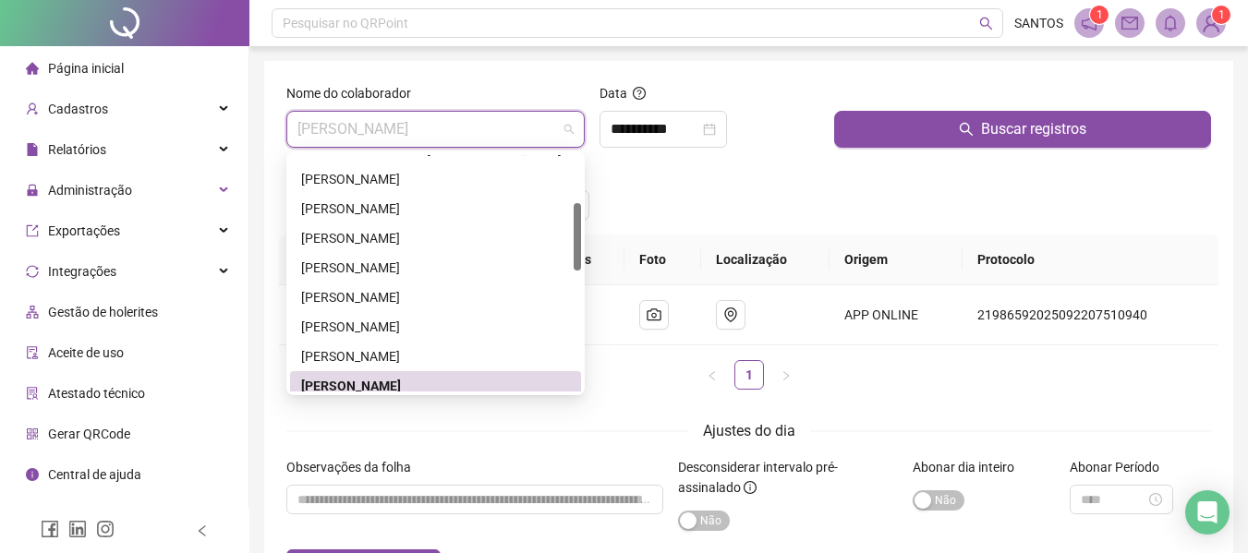
scroll to position [76, 0]
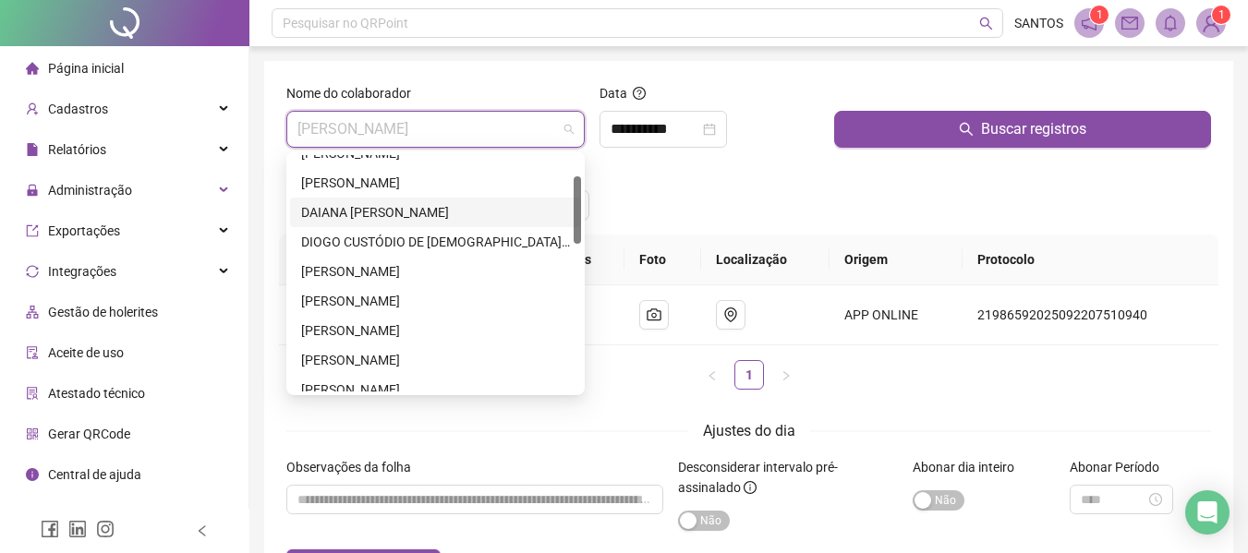
click at [418, 212] on div "DAIANA [PERSON_NAME]" at bounding box center [435, 212] width 269 height 20
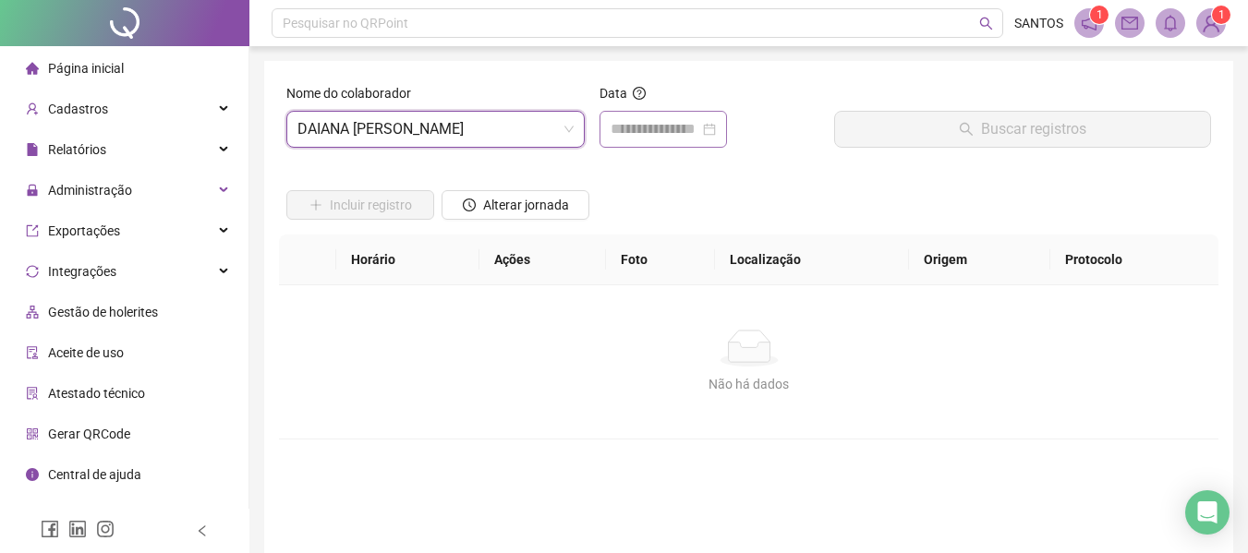
click at [727, 134] on div at bounding box center [662, 129] width 127 height 37
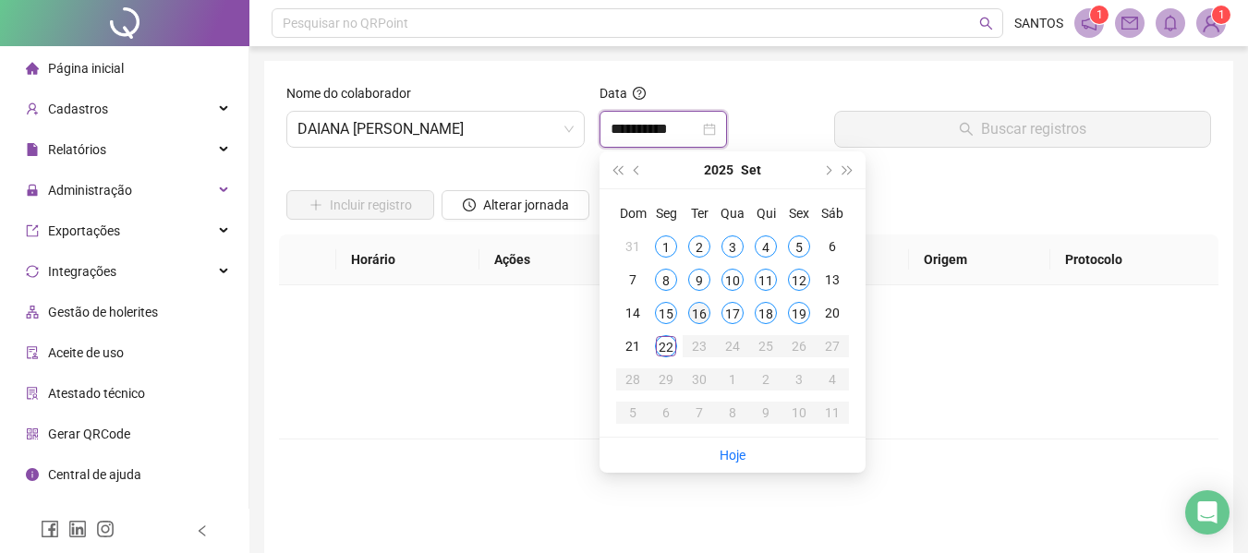
type input "**********"
click at [671, 345] on div "22" at bounding box center [666, 346] width 22 height 22
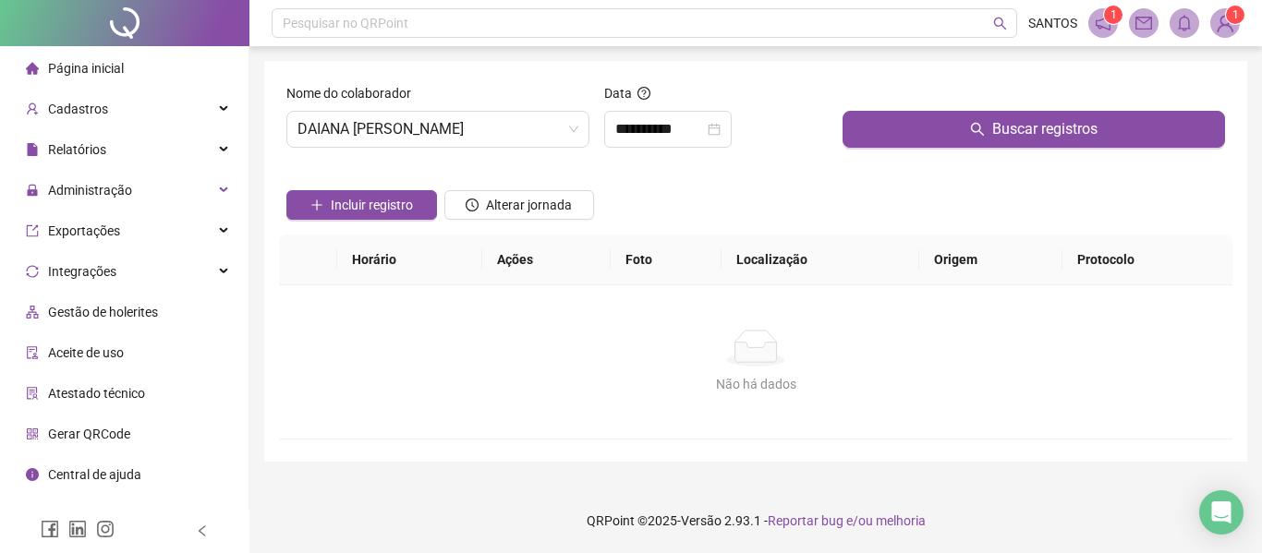
click at [982, 130] on icon "search" at bounding box center [977, 129] width 15 height 15
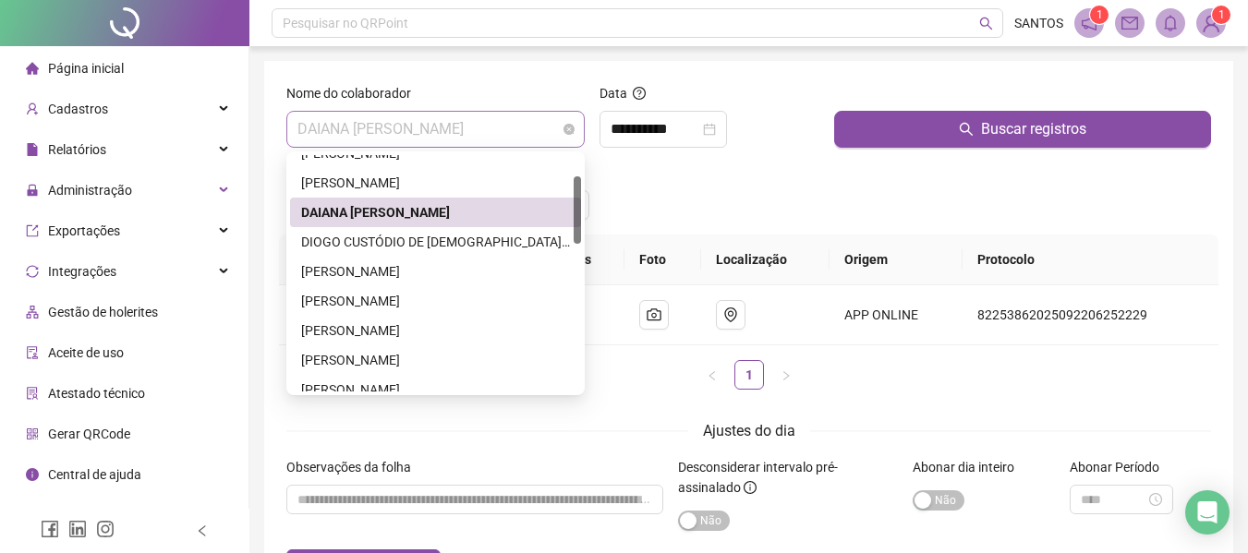
click at [530, 135] on span "DAIANA [PERSON_NAME]" at bounding box center [435, 129] width 276 height 35
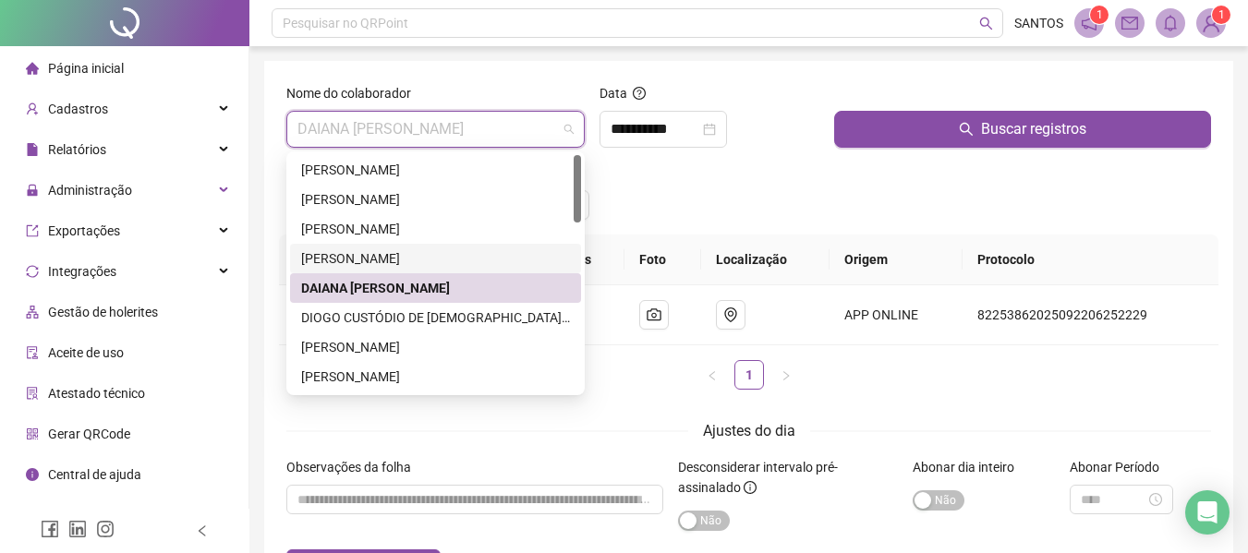
click at [422, 254] on div "[PERSON_NAME]" at bounding box center [435, 258] width 269 height 20
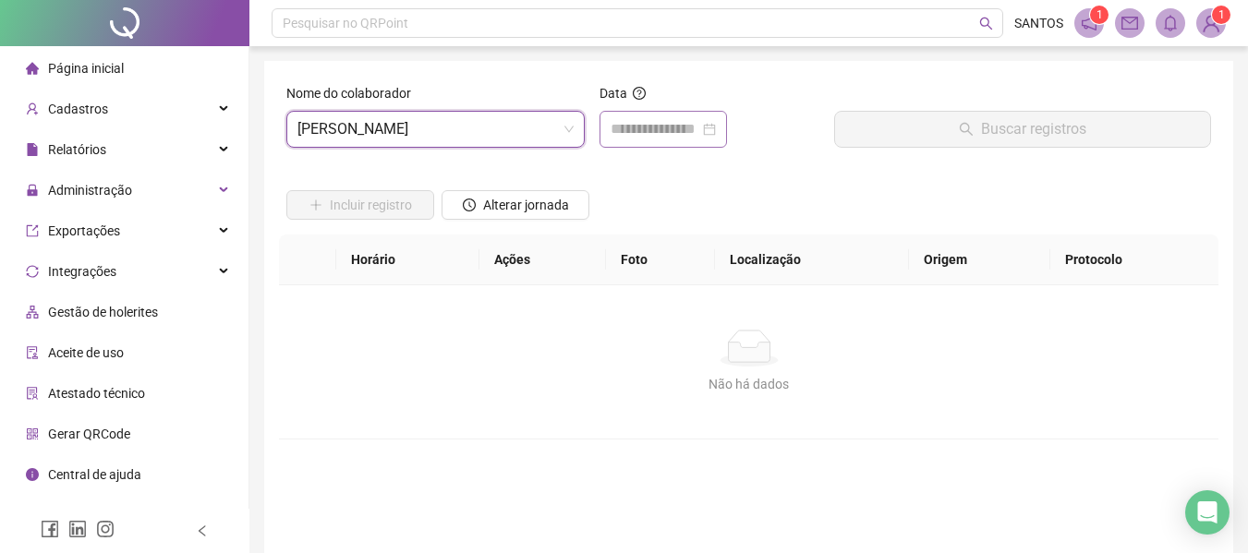
click at [716, 136] on div at bounding box center [662, 129] width 105 height 22
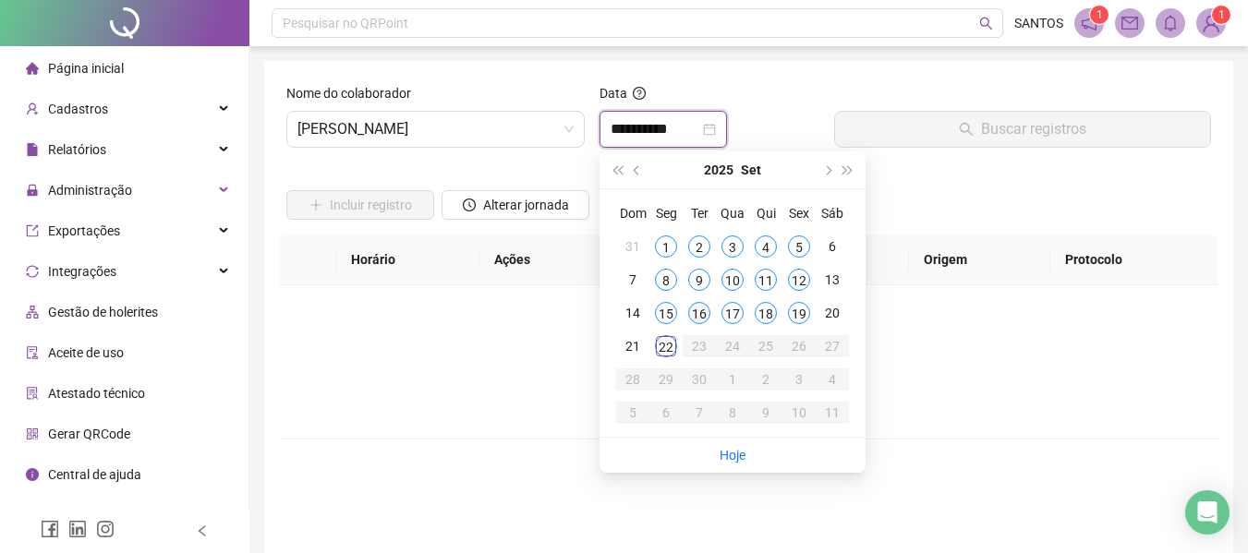
type input "**********"
click at [669, 346] on div "22" at bounding box center [666, 346] width 22 height 22
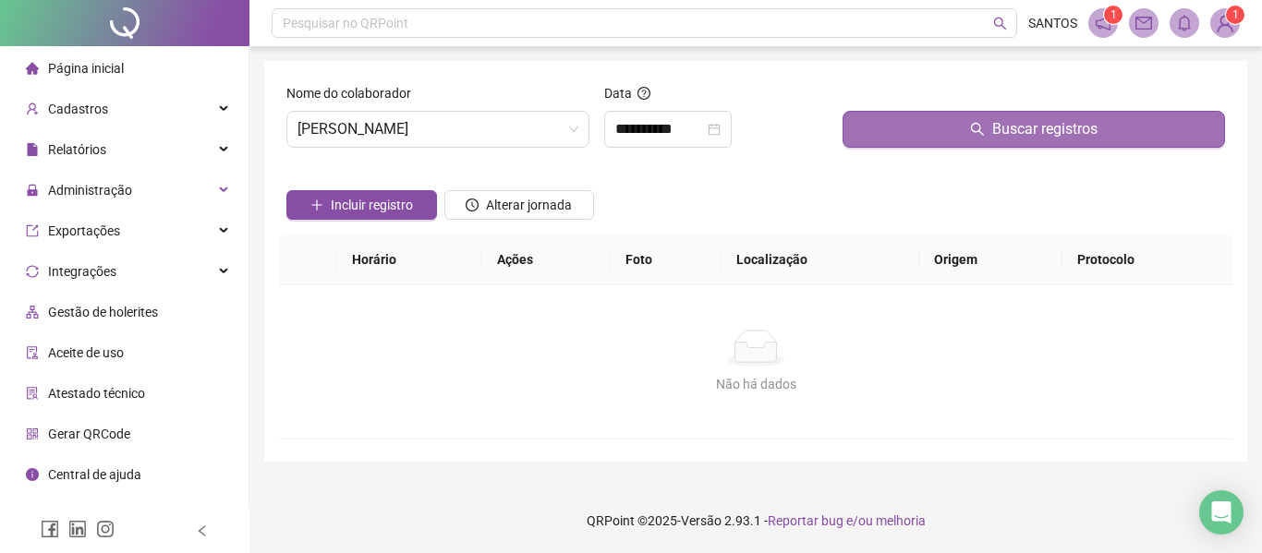
click at [951, 144] on button "Buscar registros" at bounding box center [1033, 129] width 382 height 37
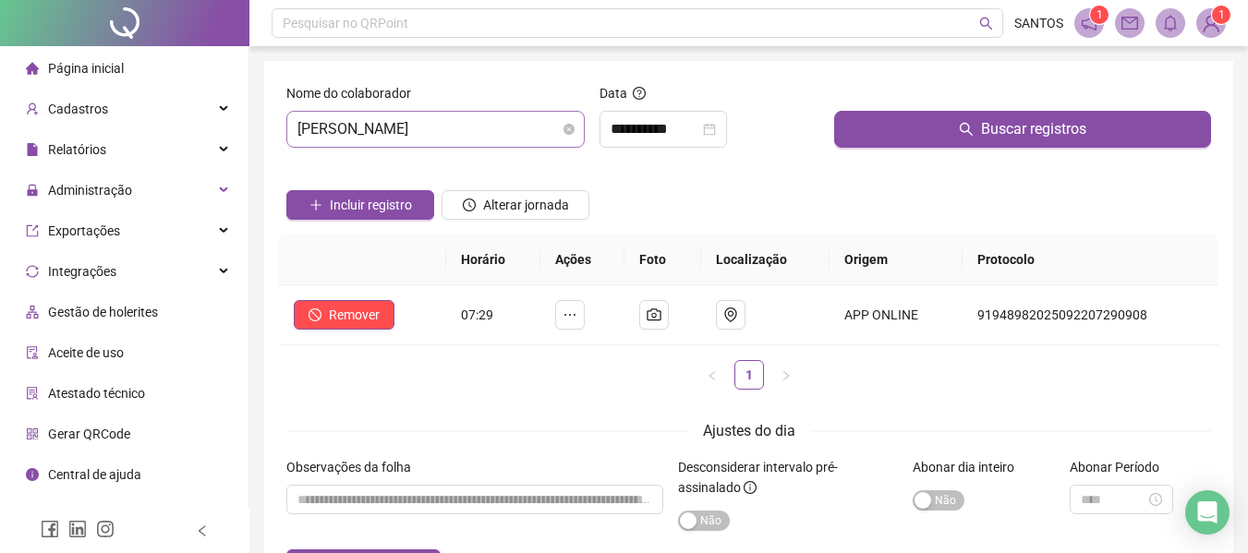
click at [538, 138] on span "[PERSON_NAME]" at bounding box center [435, 129] width 276 height 35
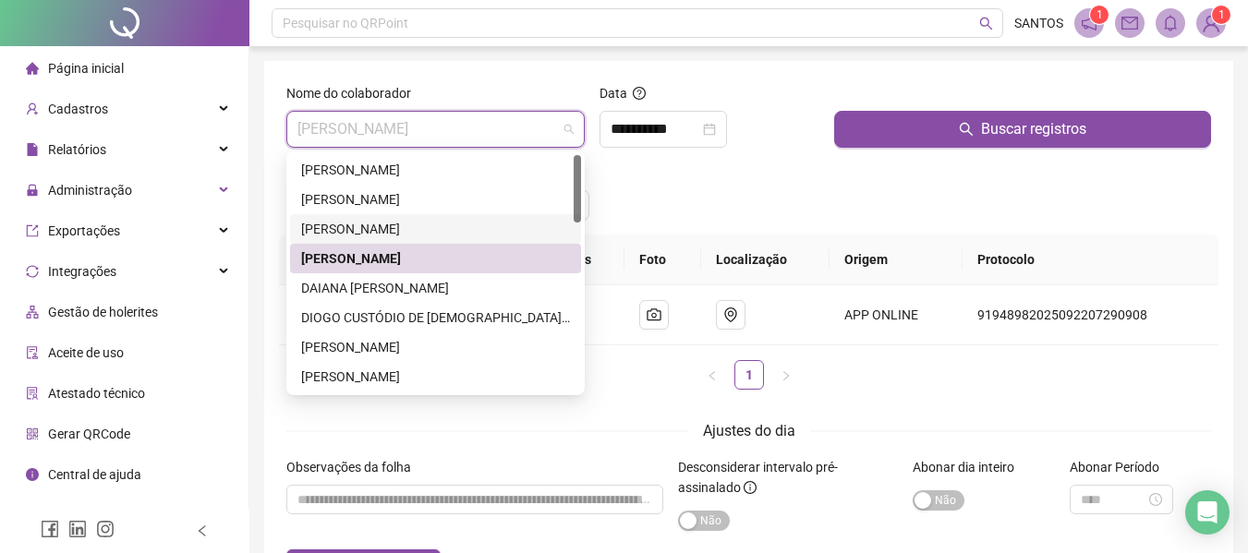
click at [405, 221] on div "[PERSON_NAME]" at bounding box center [435, 229] width 269 height 20
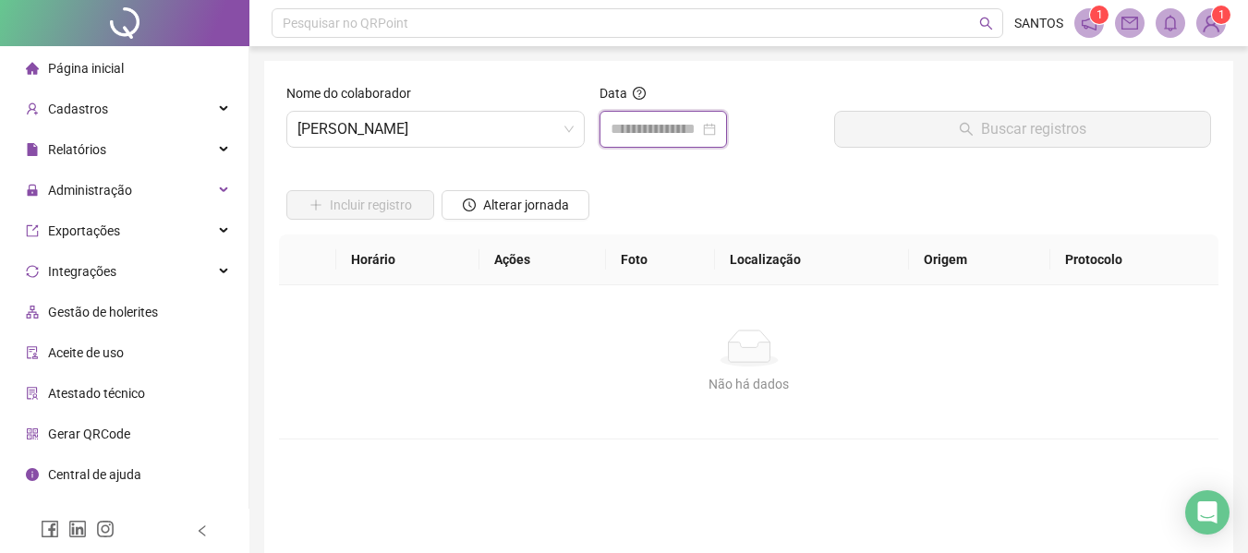
click at [699, 121] on input at bounding box center [654, 129] width 89 height 22
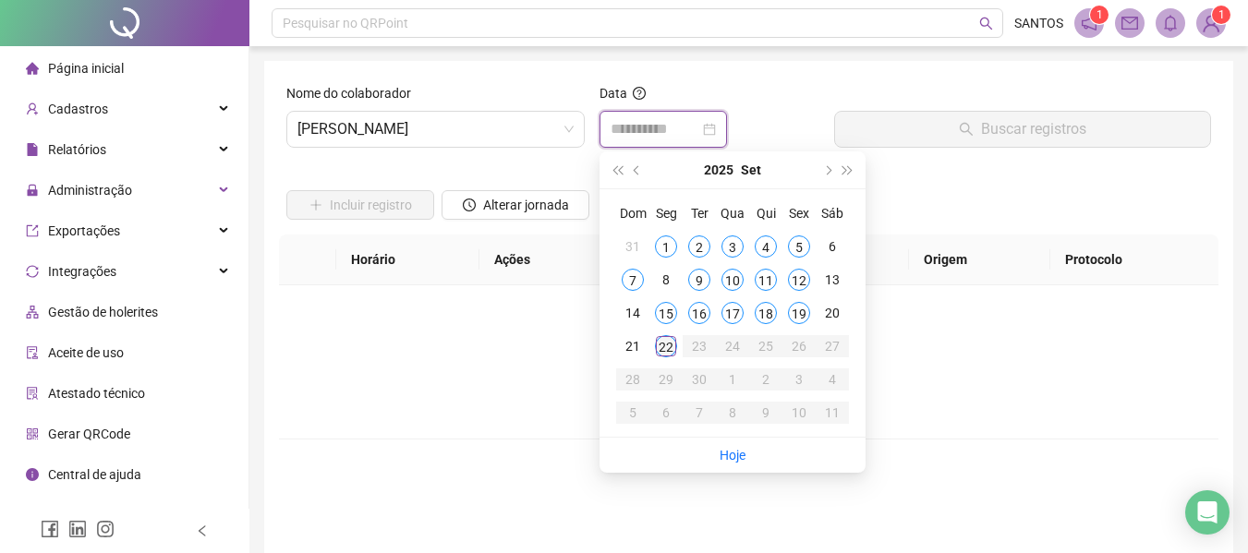
type input "**********"
click at [667, 340] on div "22" at bounding box center [666, 346] width 22 height 22
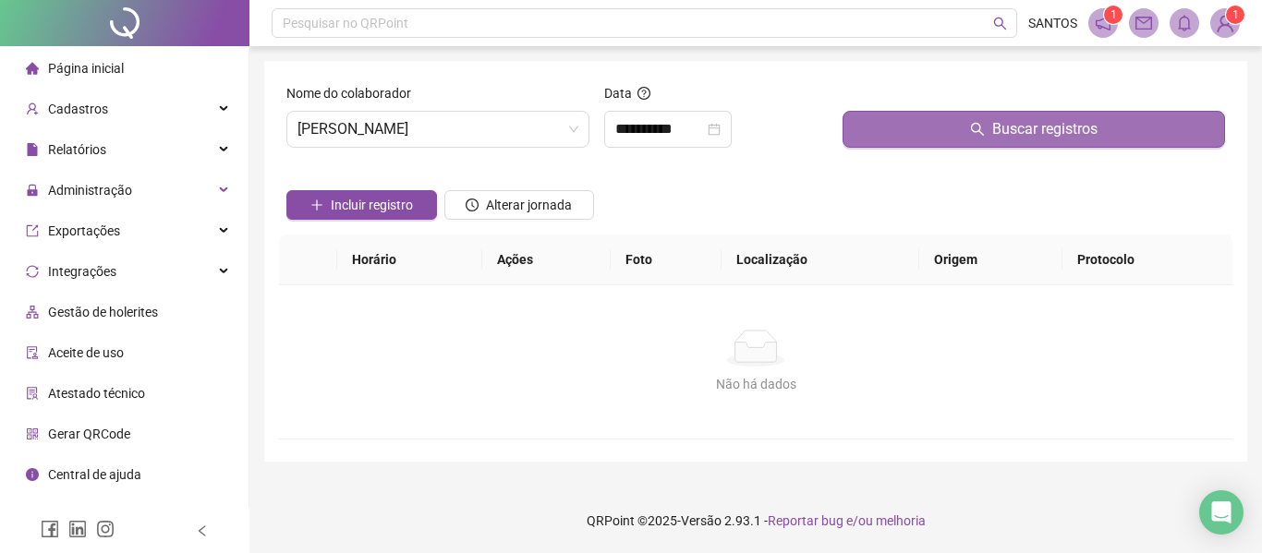
click at [964, 118] on button "Buscar registros" at bounding box center [1033, 129] width 382 height 37
